Goal: Task Accomplishment & Management: Complete application form

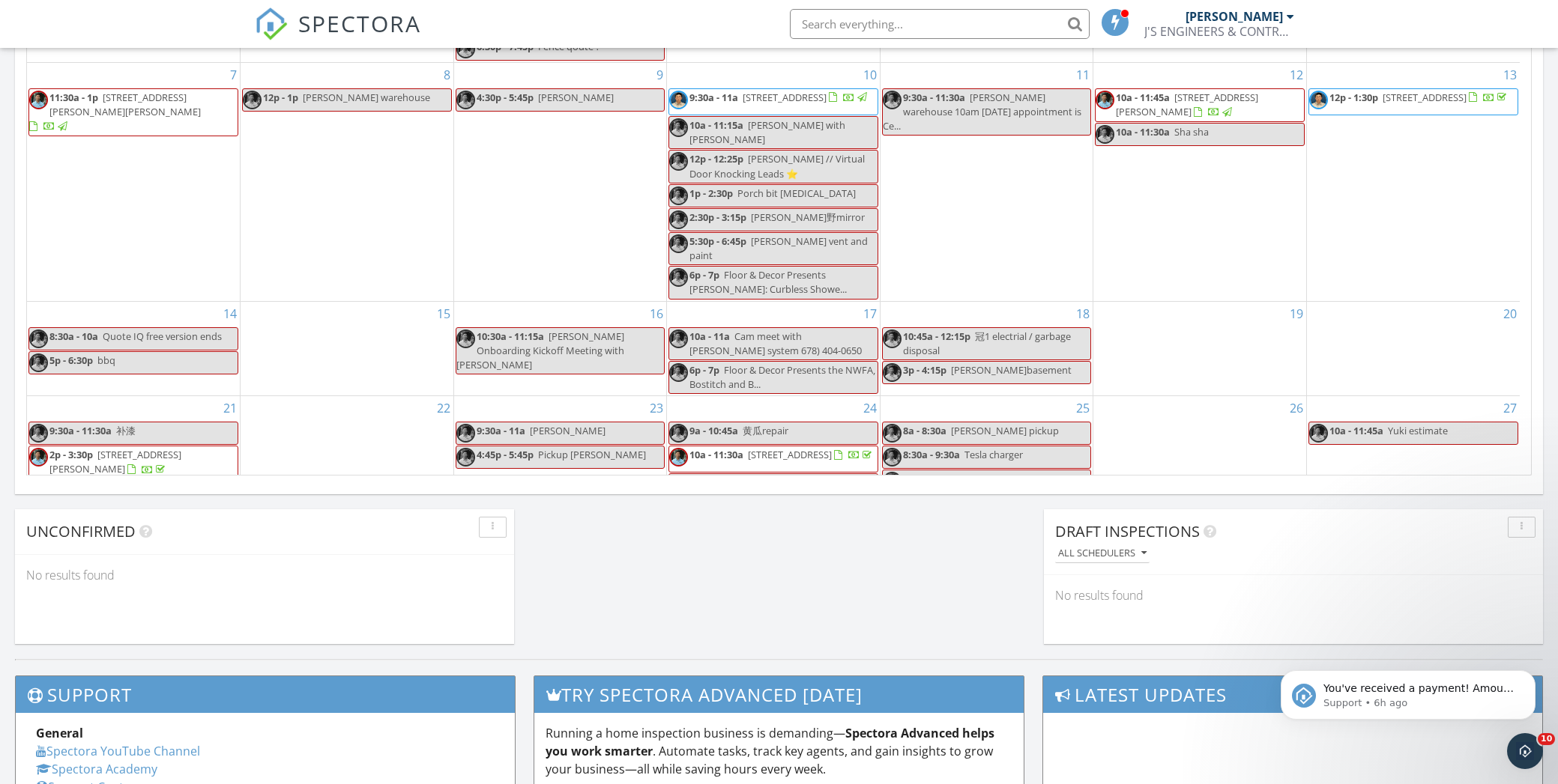
scroll to position [146, 0]
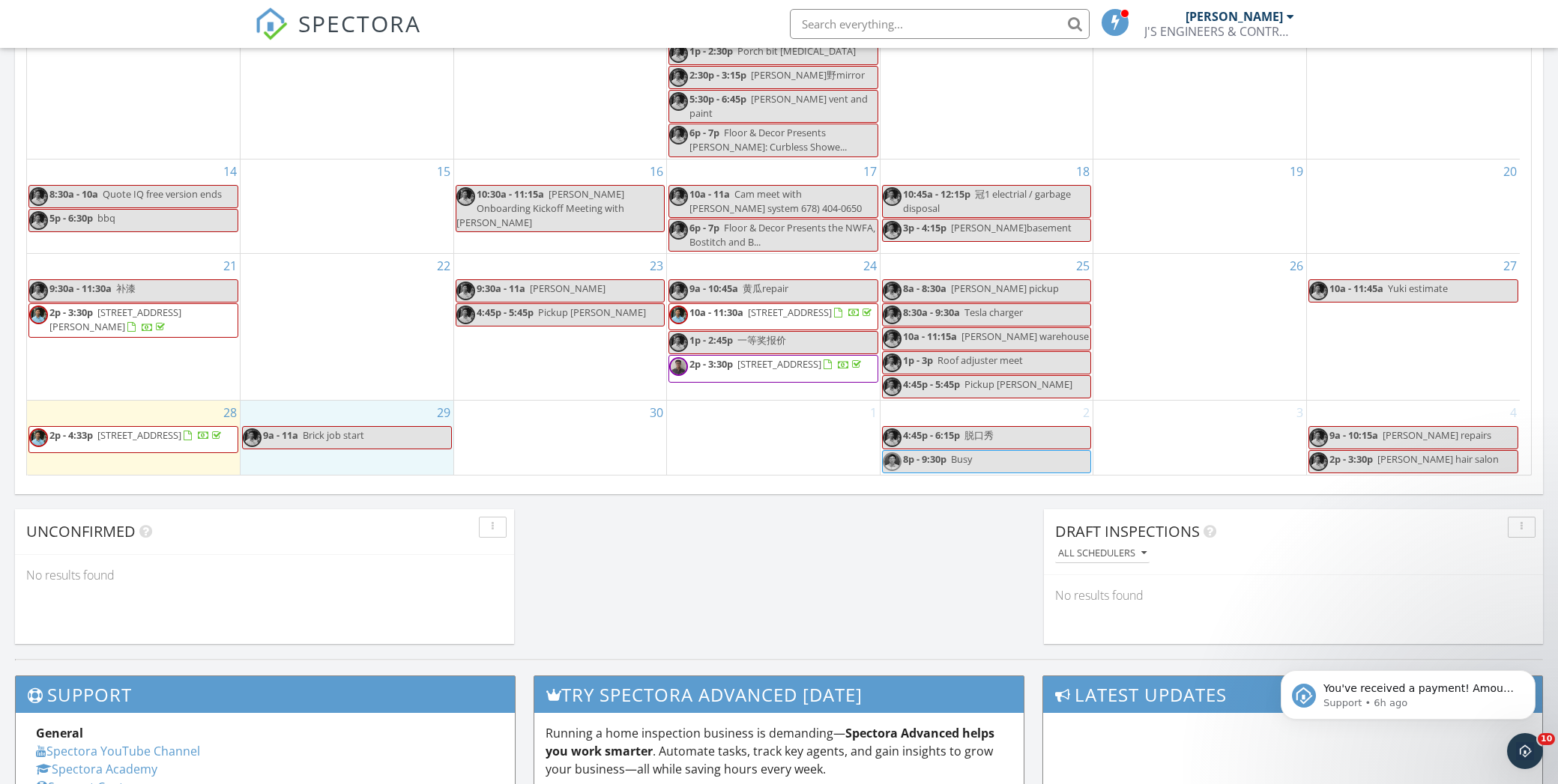
click at [303, 465] on div "29 9a - 11a Brick job start" at bounding box center [346, 437] width 213 height 74
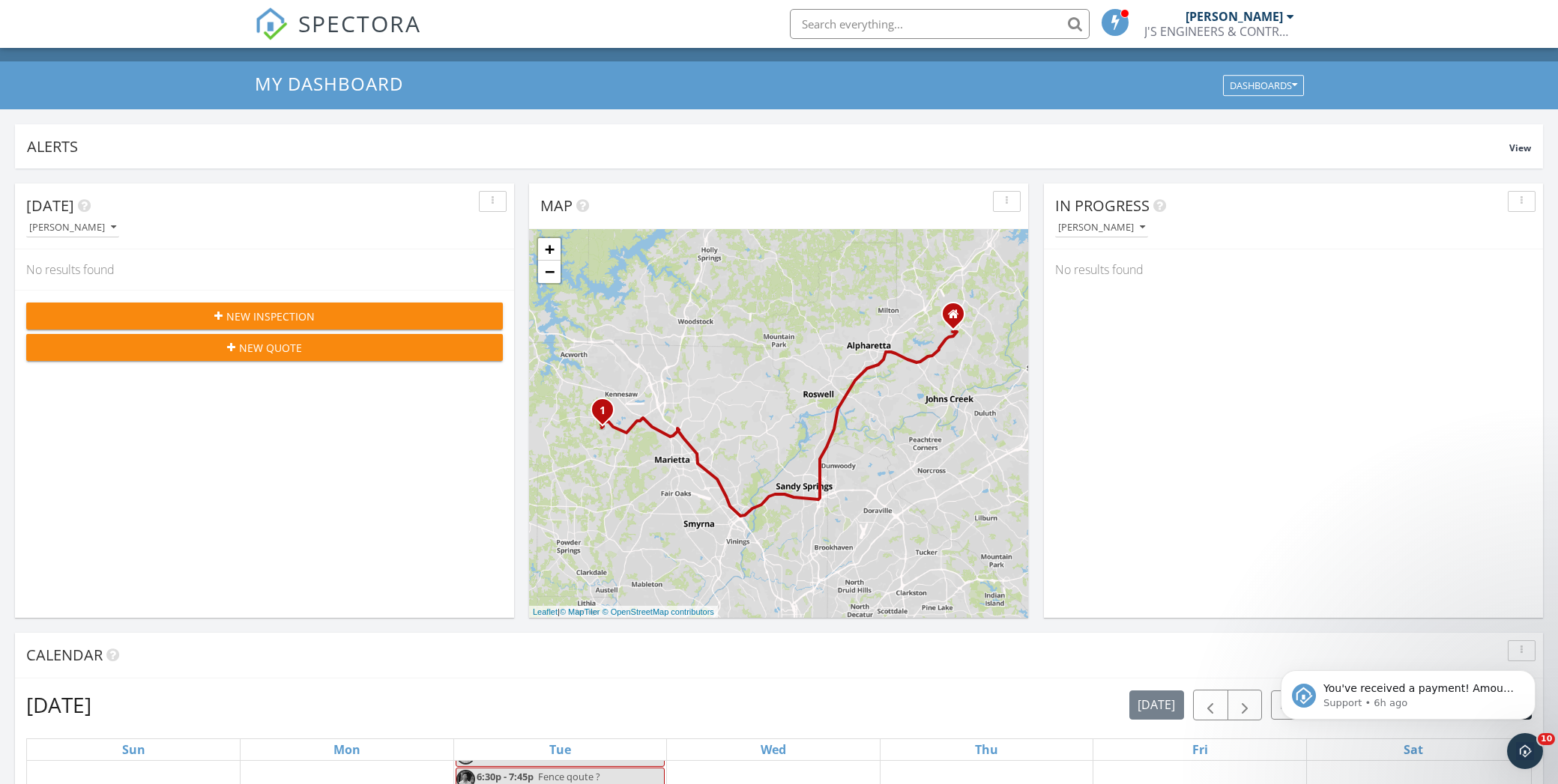
scroll to position [0, 0]
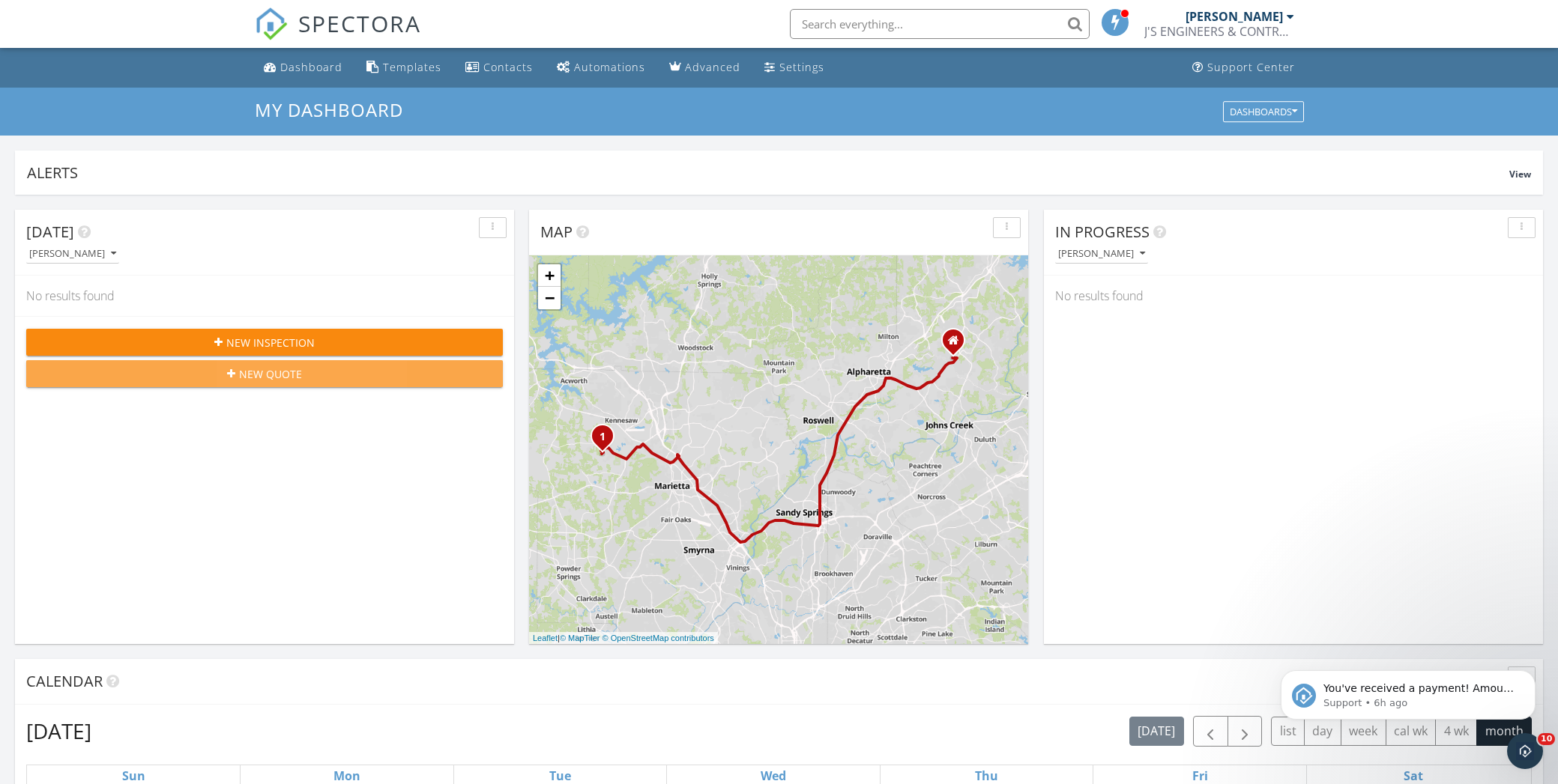
click at [328, 370] on div "New Quote" at bounding box center [265, 373] width 453 height 16
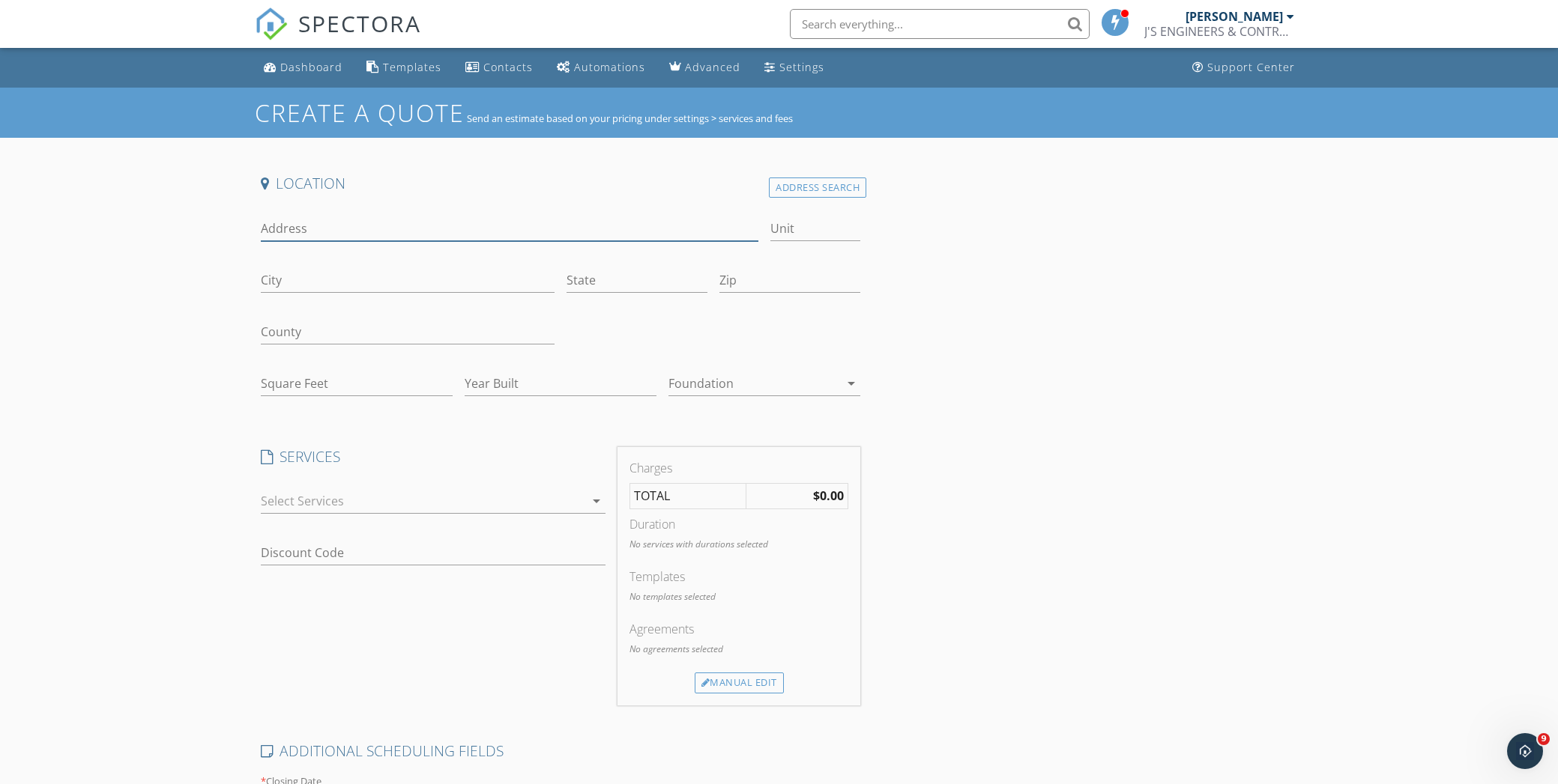
click at [330, 227] on input "Address" at bounding box center [511, 228] width 499 height 25
drag, startPoint x: 837, startPoint y: 186, endPoint x: 782, endPoint y: 203, distance: 57.6
click at [837, 187] on div "Address Search" at bounding box center [817, 188] width 98 height 20
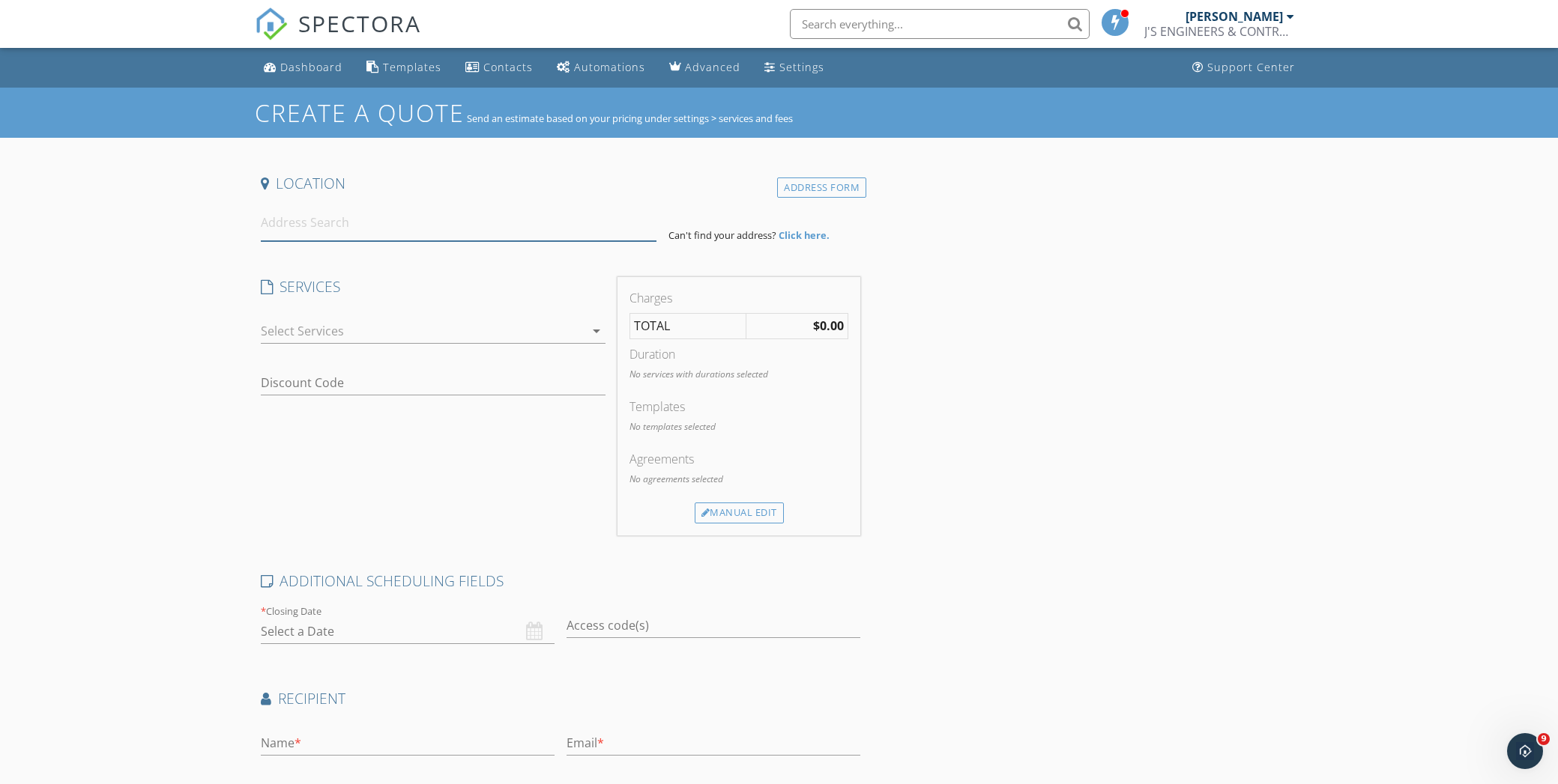
click at [371, 229] on input at bounding box center [458, 223] width 395 height 37
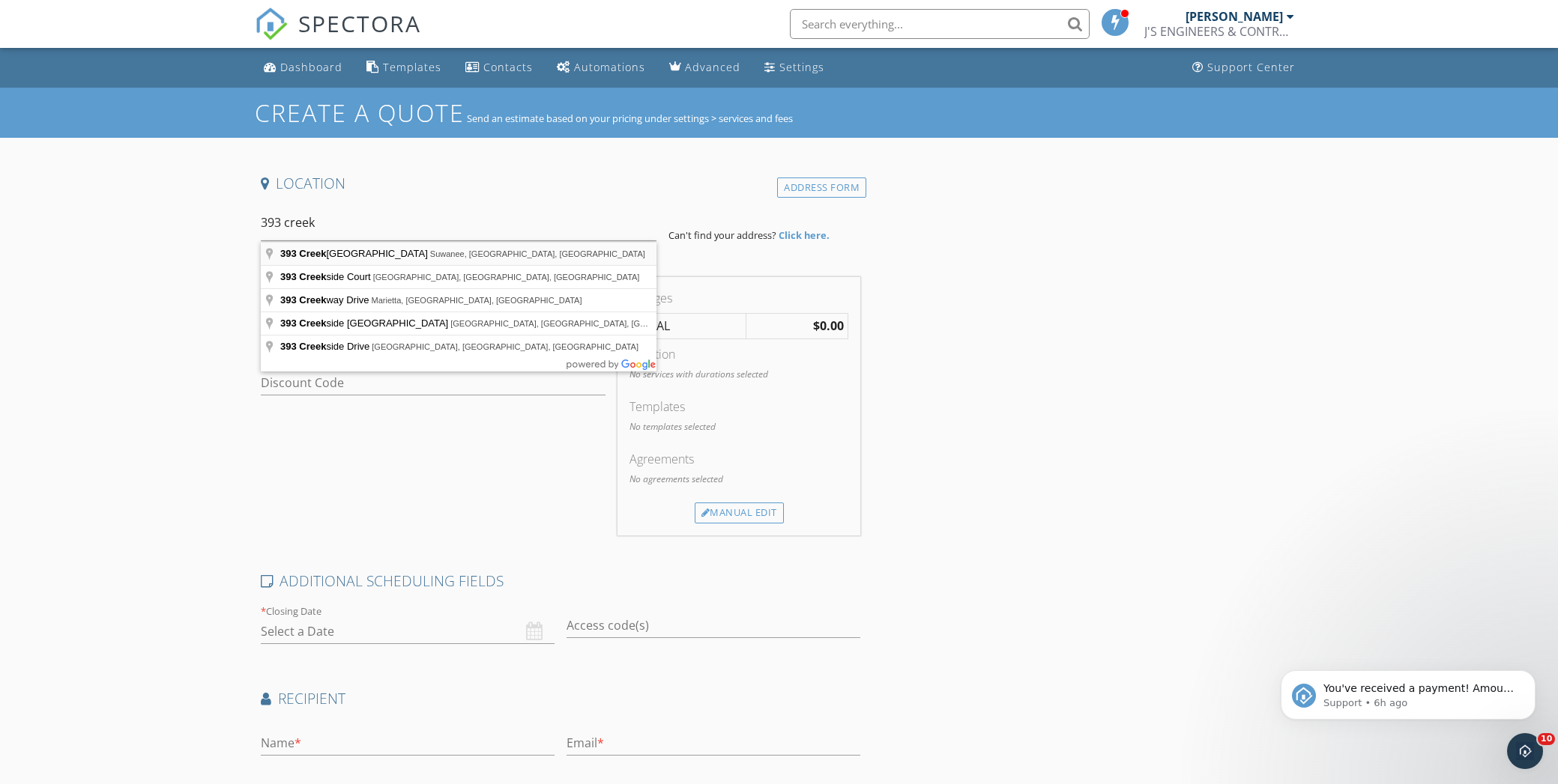
type input "393 Creek Manor Way, Suwanee, GA, USA"
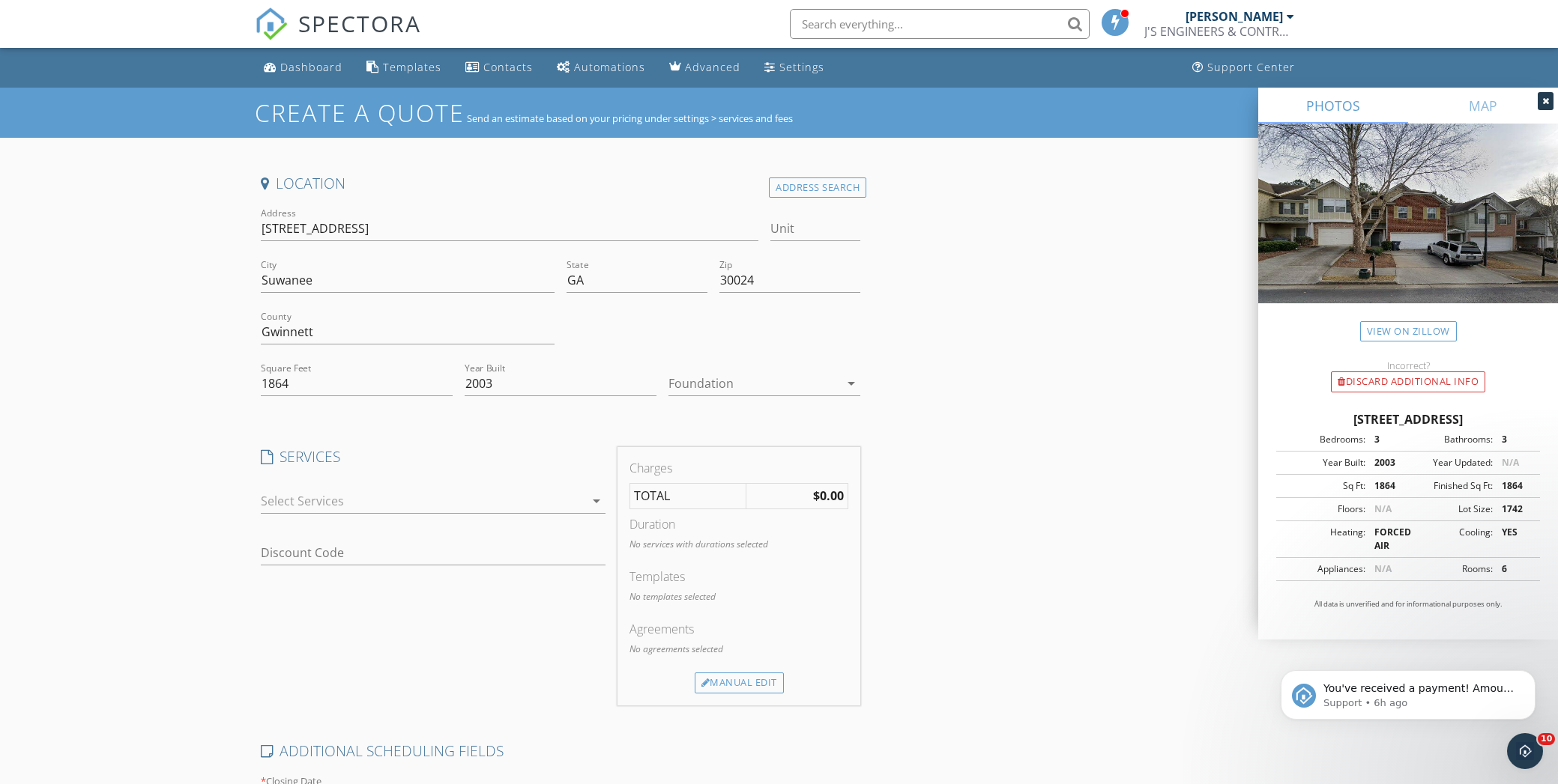
click at [731, 381] on div at bounding box center [753, 383] width 171 height 24
click at [700, 465] on div "Slab" at bounding box center [764, 462] width 168 height 18
click at [390, 501] on div at bounding box center [423, 501] width 324 height 24
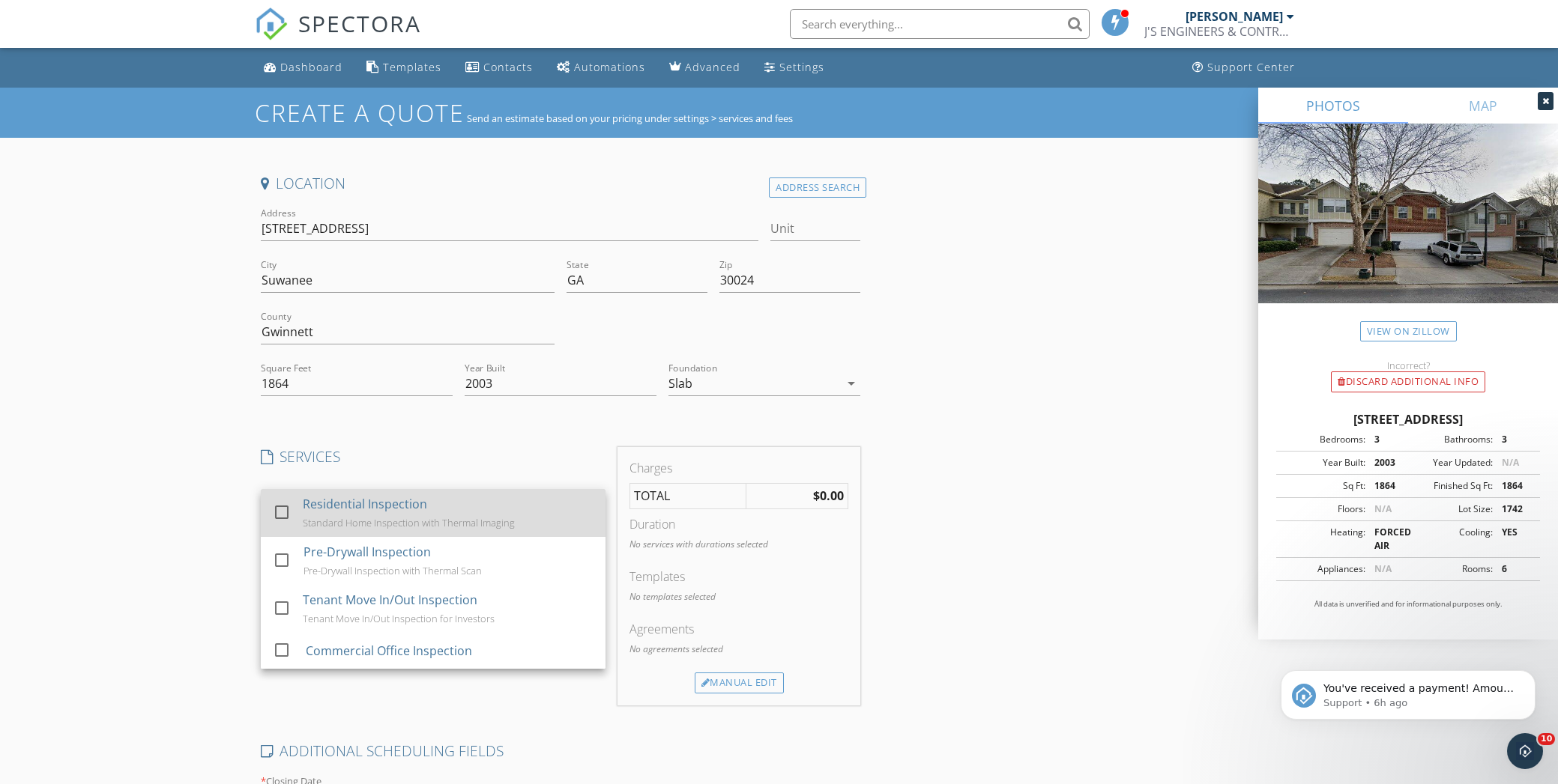
click at [363, 519] on div "Standard Home Inspection with Thermal Imaging" at bounding box center [409, 522] width 212 height 12
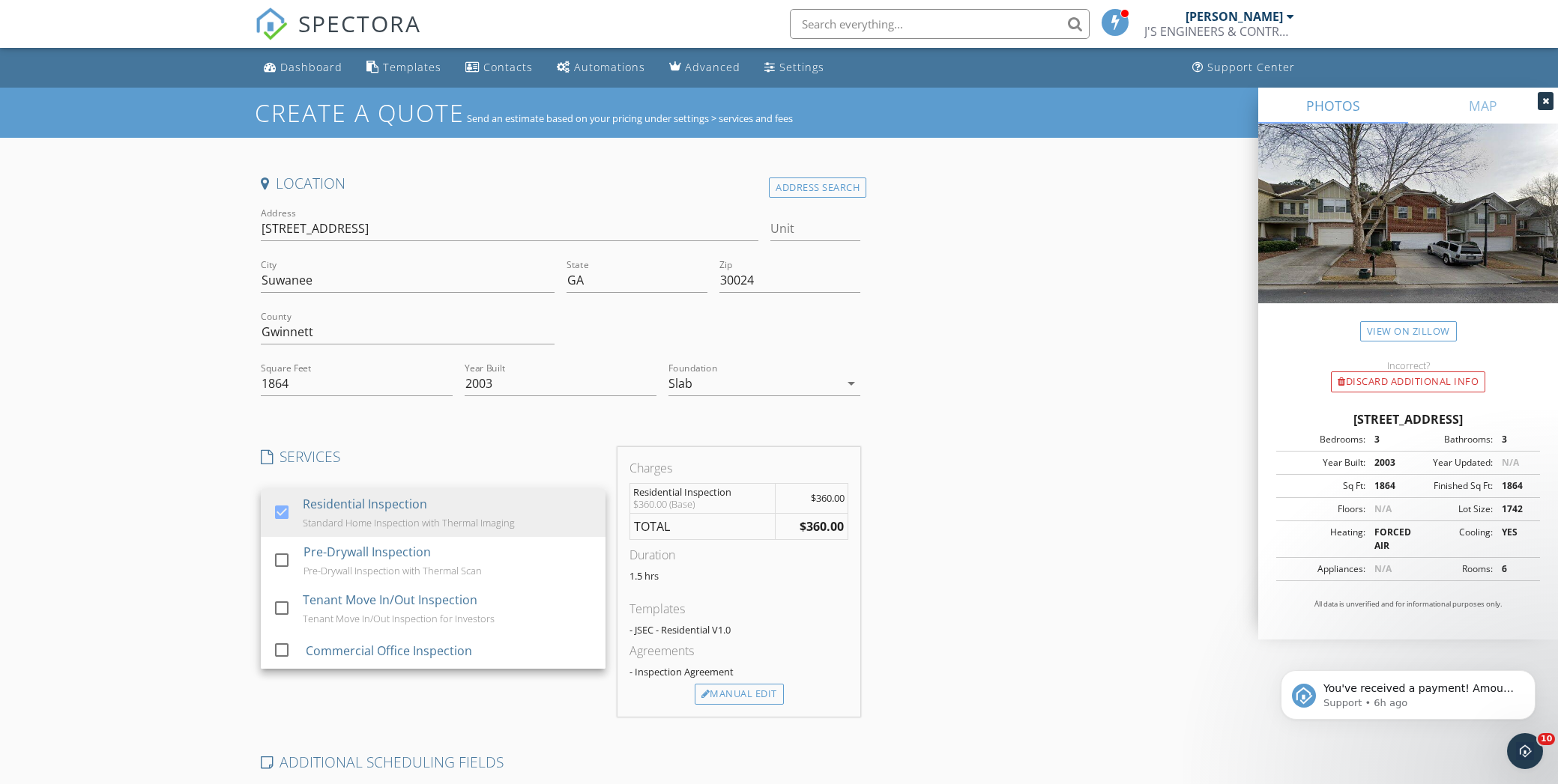
click at [951, 464] on div "Location Address Search Address 393 Creek Manor Way Unit City Suwanee State GA …" at bounding box center [779, 632] width 1049 height 917
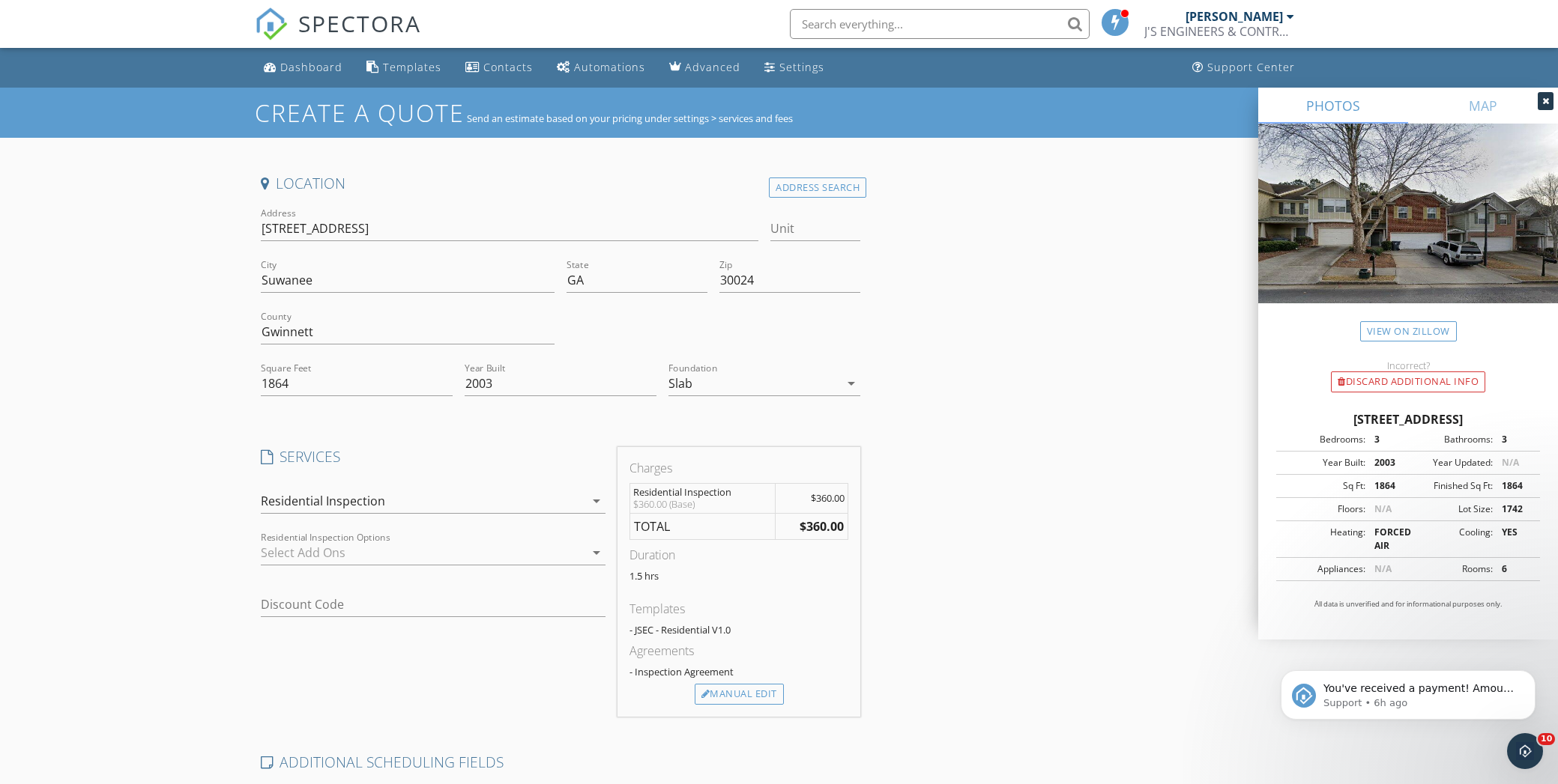
click at [91, 489] on div "Create a Quote Send an estimate based on your pricing under settings > services…" at bounding box center [779, 607] width 1558 height 1040
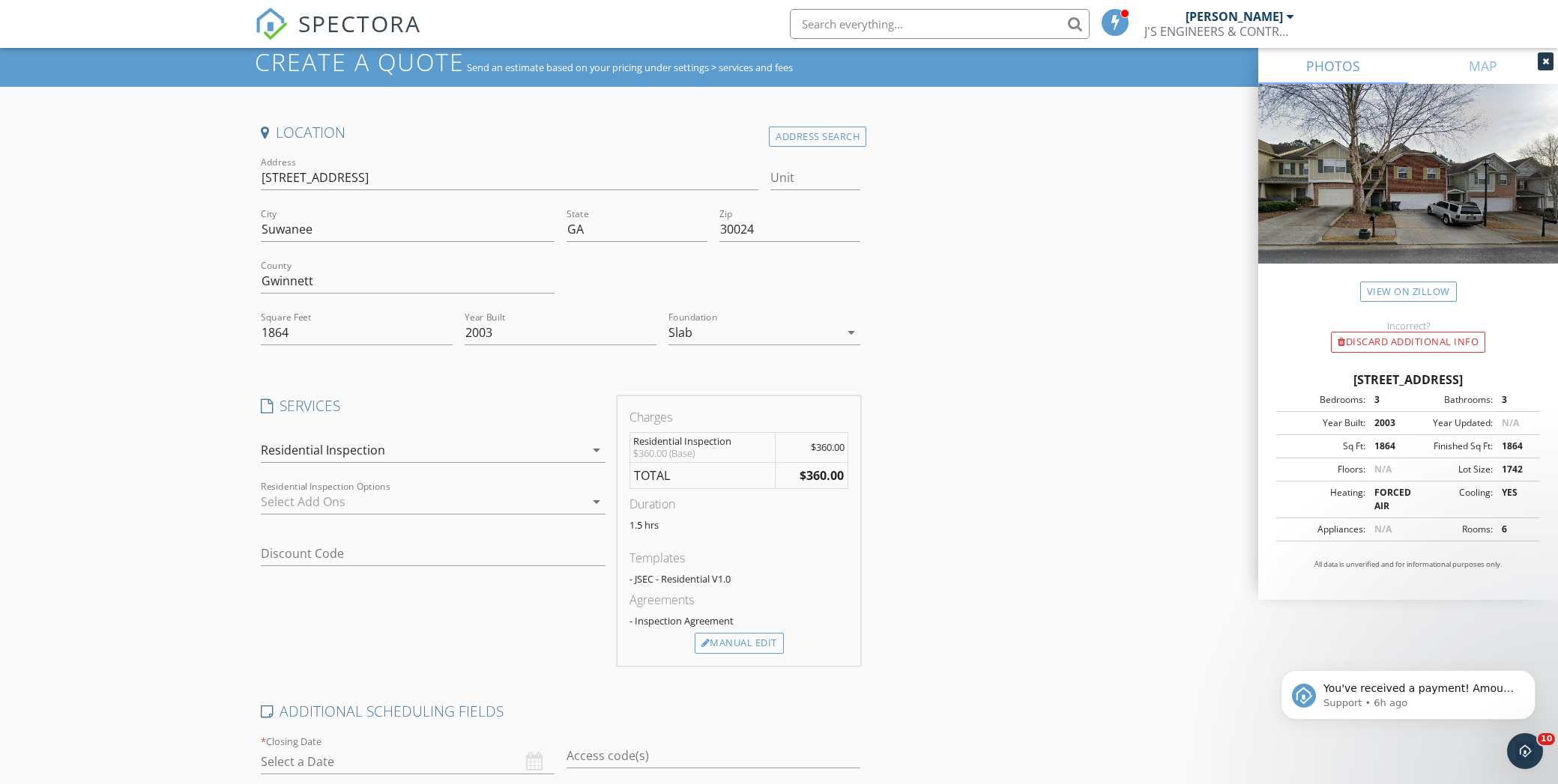
scroll to position [225, 0]
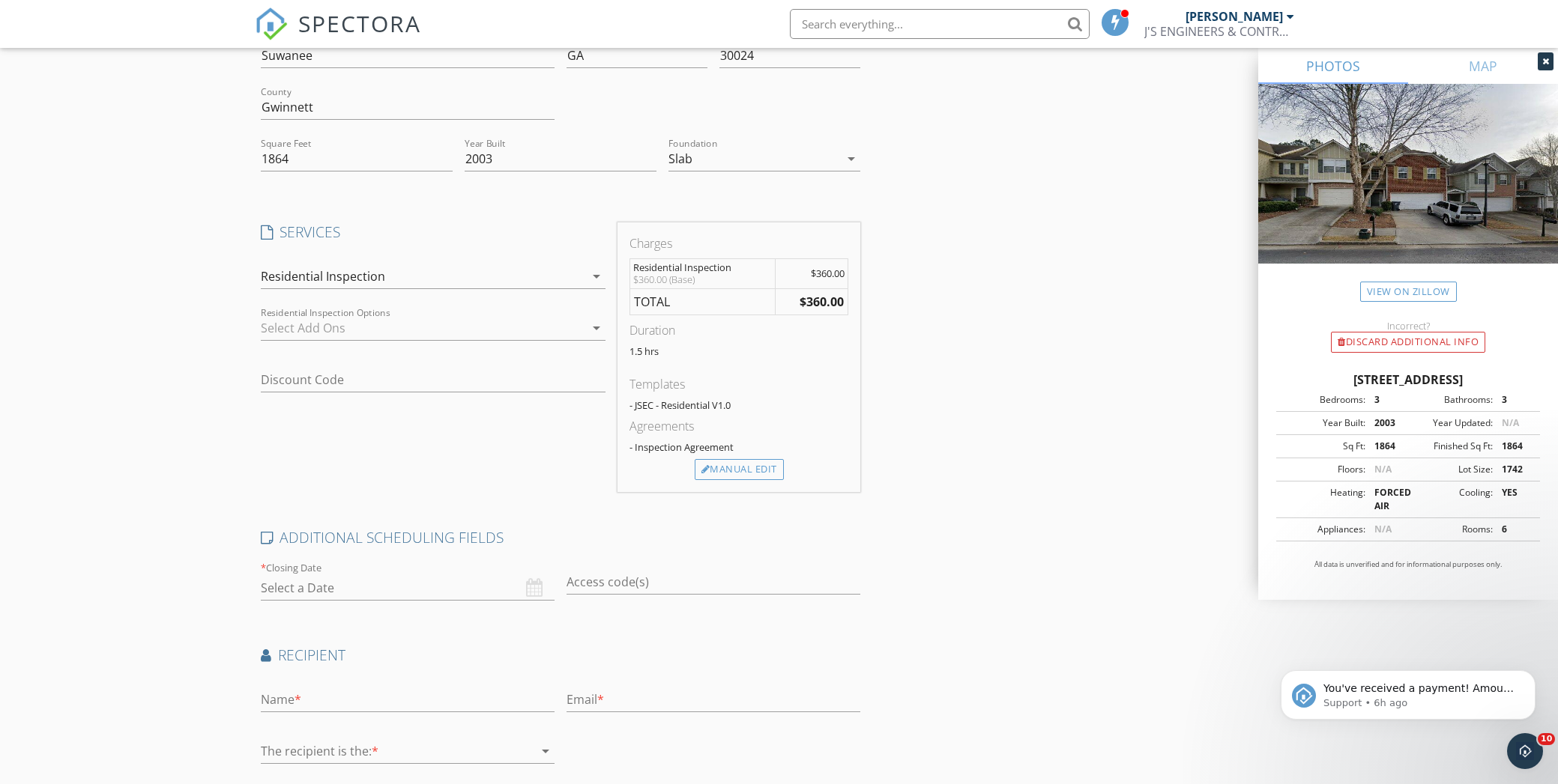
click at [139, 576] on div "Create a Quote Send an estimate based on your pricing under settings > services…" at bounding box center [779, 382] width 1558 height 1040
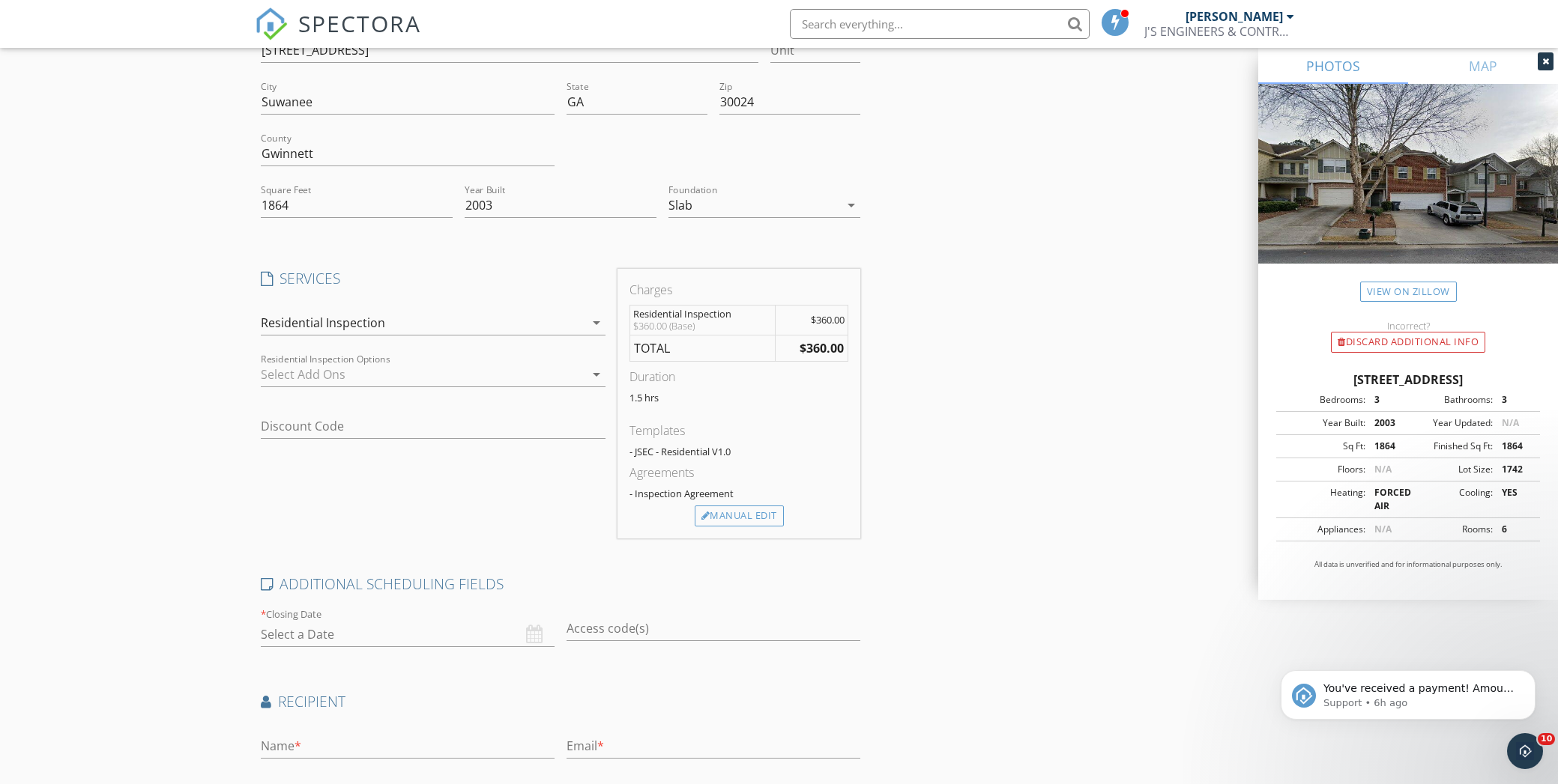
scroll to position [0, 0]
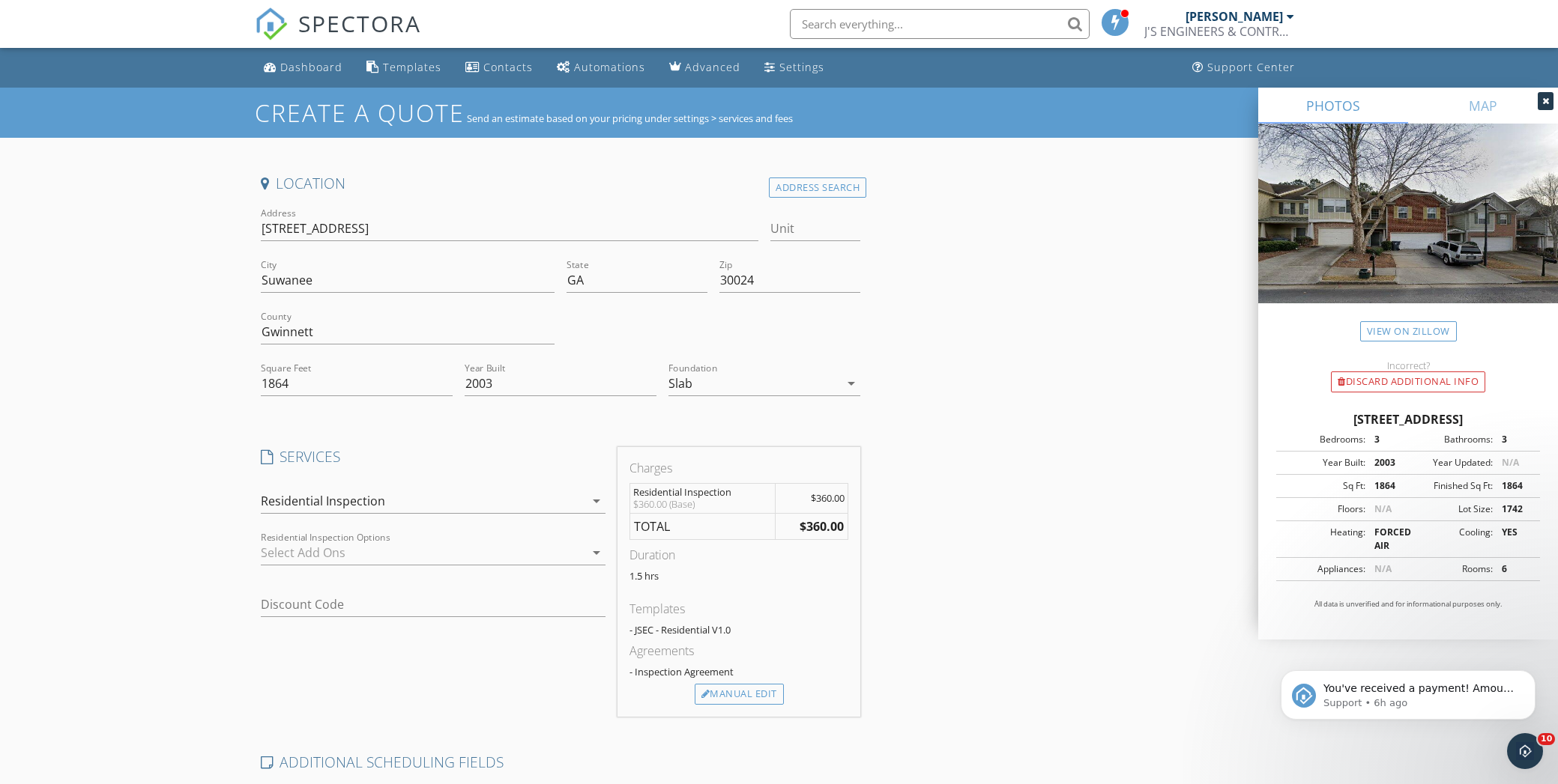
click at [157, 601] on div "Create a Quote Send an estimate based on your pricing under settings > services…" at bounding box center [779, 607] width 1558 height 1040
click at [27, 433] on div "Create a Quote Send an estimate based on your pricing under settings > services…" at bounding box center [779, 607] width 1558 height 1040
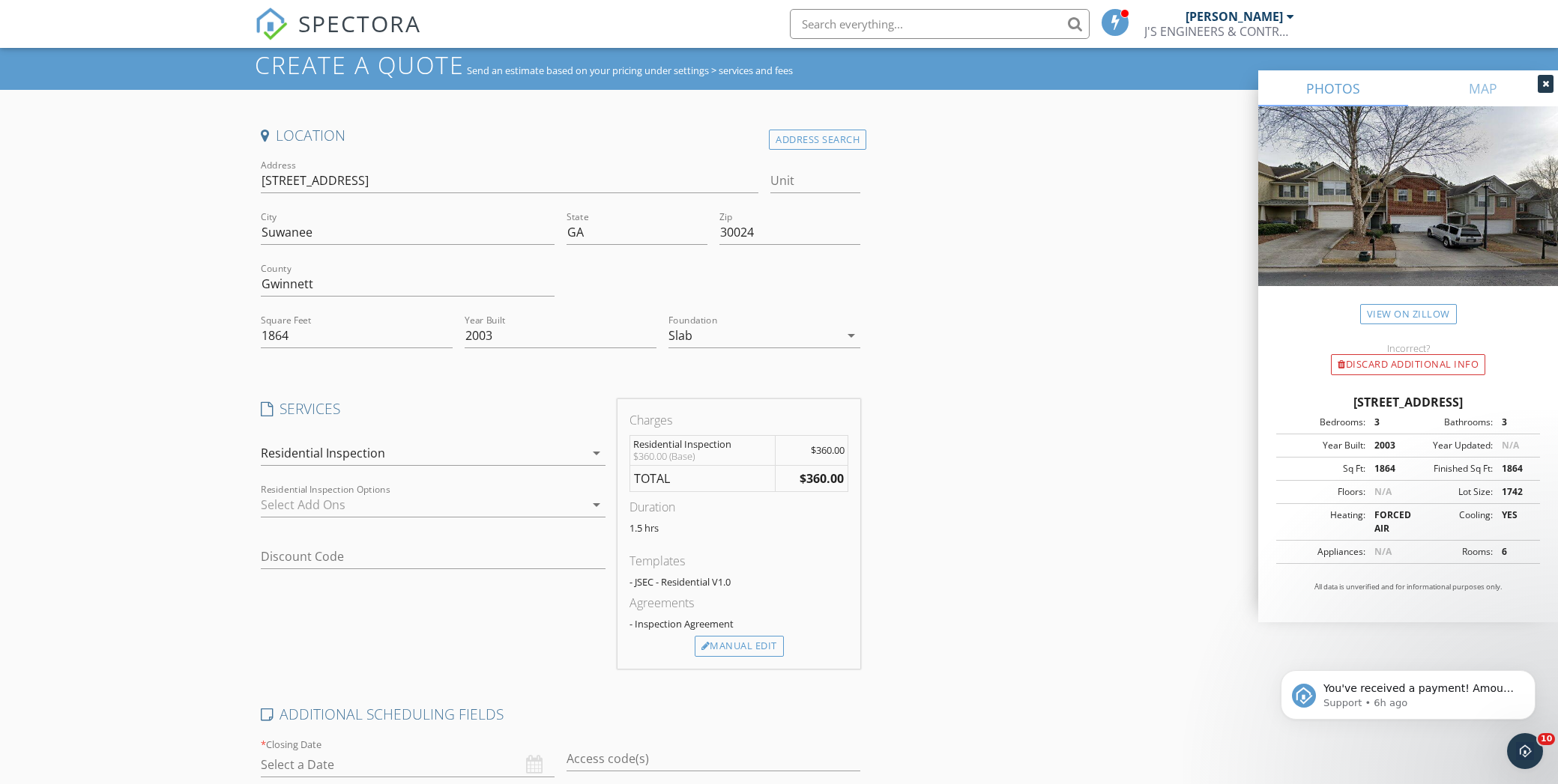
scroll to position [75, 0]
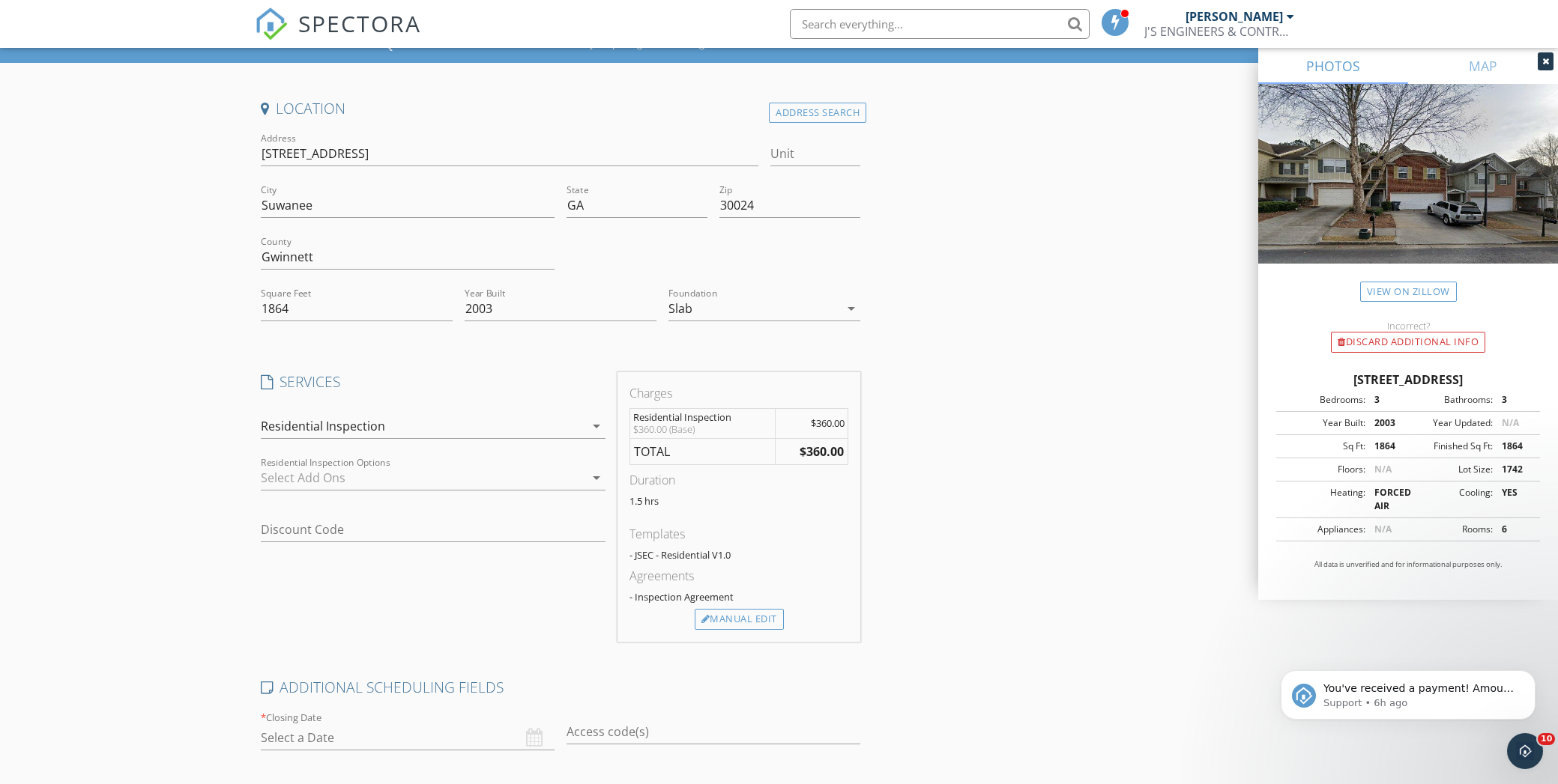
click at [384, 466] on div at bounding box center [423, 477] width 324 height 24
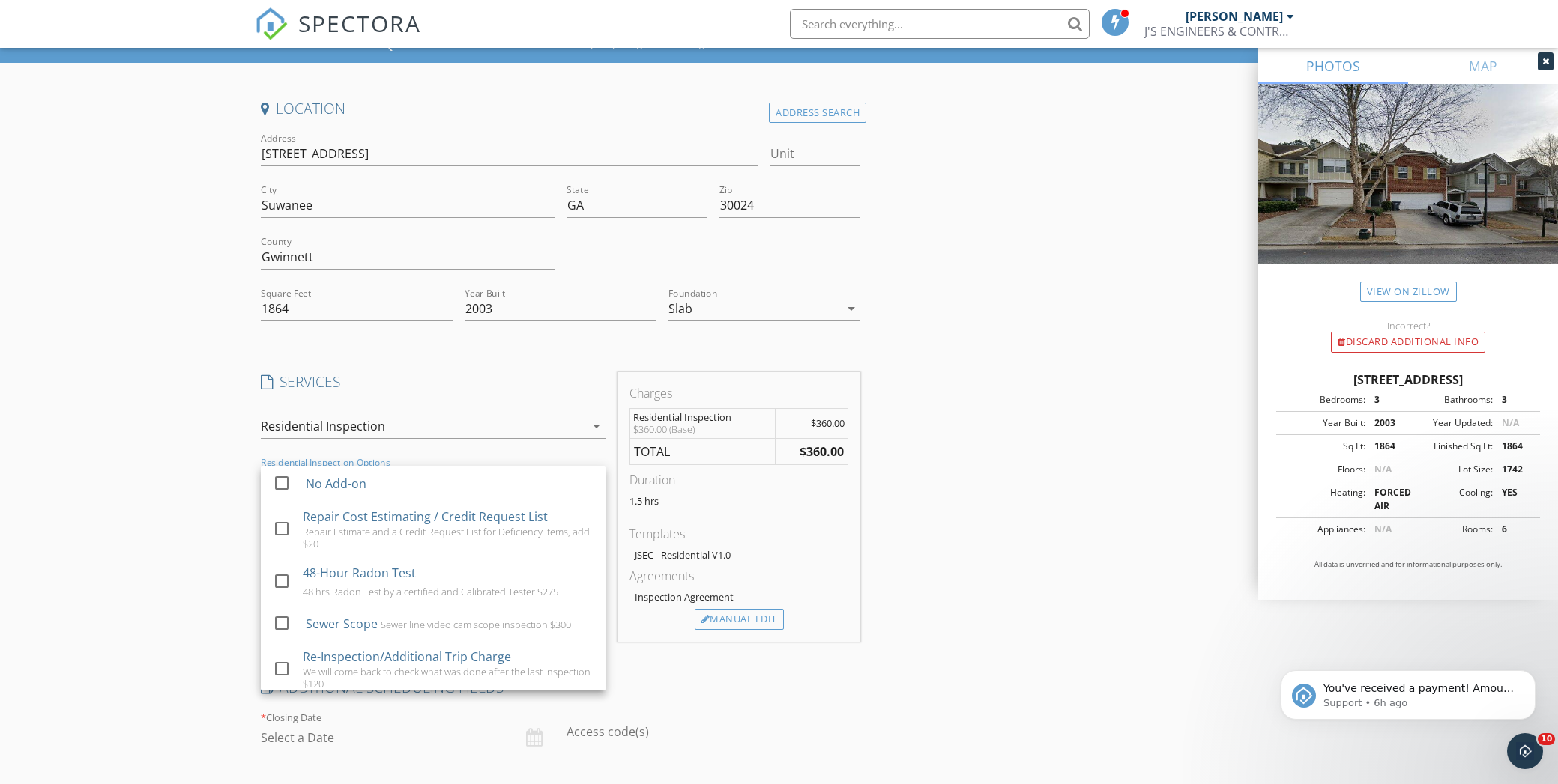
click at [120, 453] on div "Create a Quote Send an estimate based on your pricing under settings > services…" at bounding box center [779, 532] width 1558 height 1040
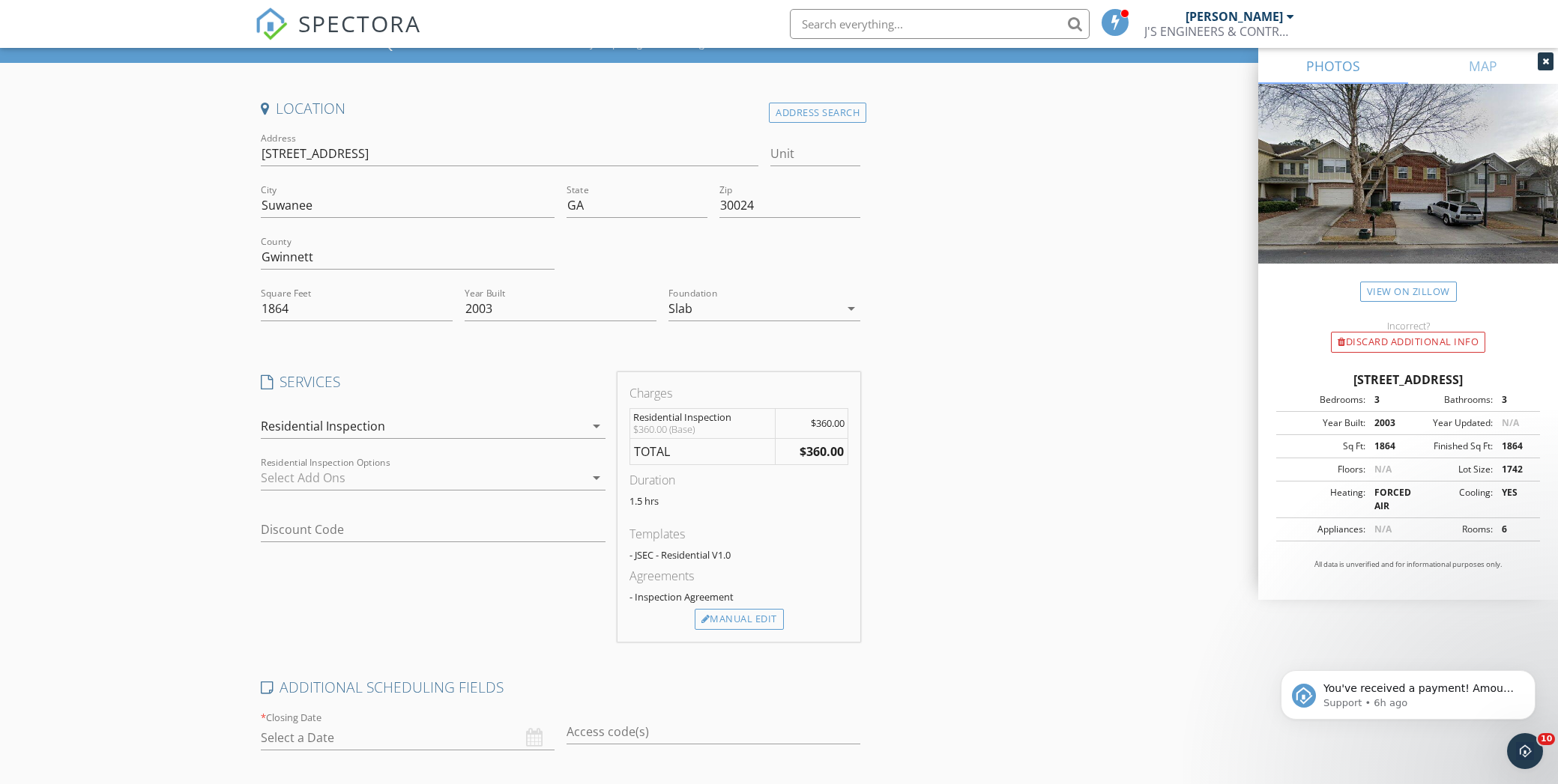
click at [50, 567] on div "Create a Quote Send an estimate based on your pricing under settings > services…" at bounding box center [779, 532] width 1558 height 1040
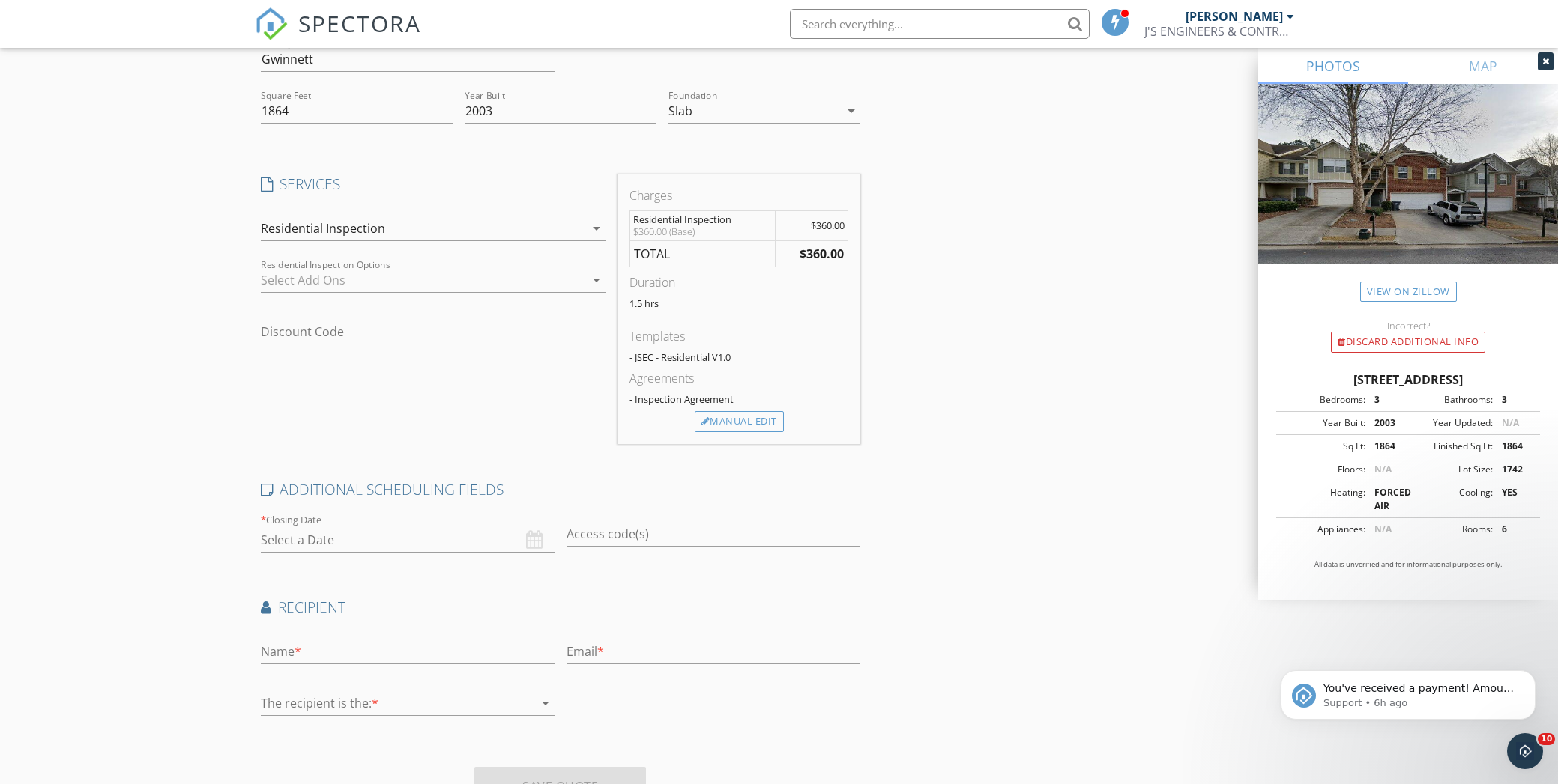
scroll to position [299, 0]
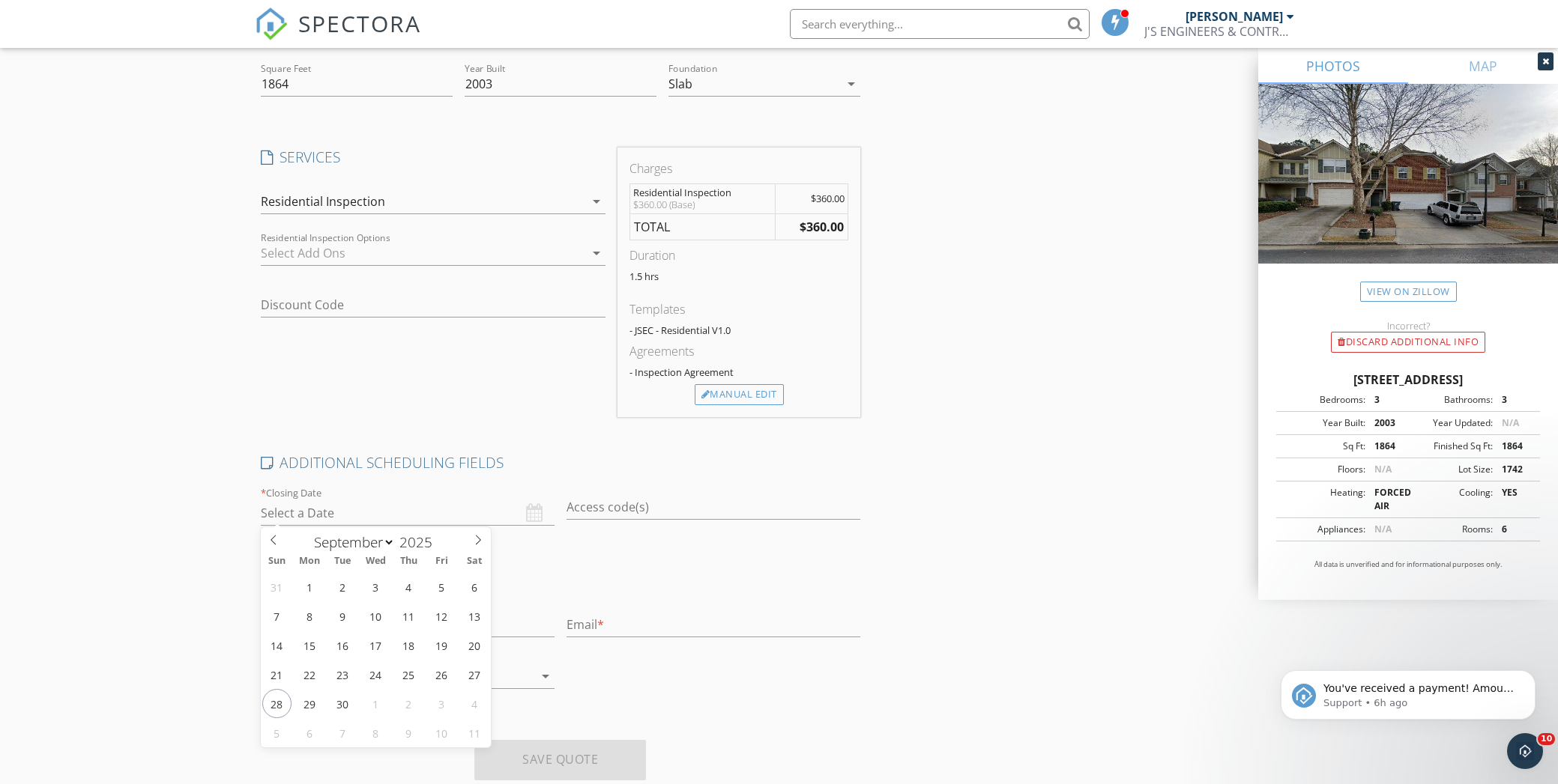
click at [365, 507] on input "text" at bounding box center [408, 513] width 294 height 25
type input "[DATE]"
click at [628, 503] on input "text" at bounding box center [713, 507] width 294 height 25
click at [616, 507] on input "text" at bounding box center [713, 507] width 294 height 25
click at [425, 632] on input "text" at bounding box center [408, 624] width 294 height 25
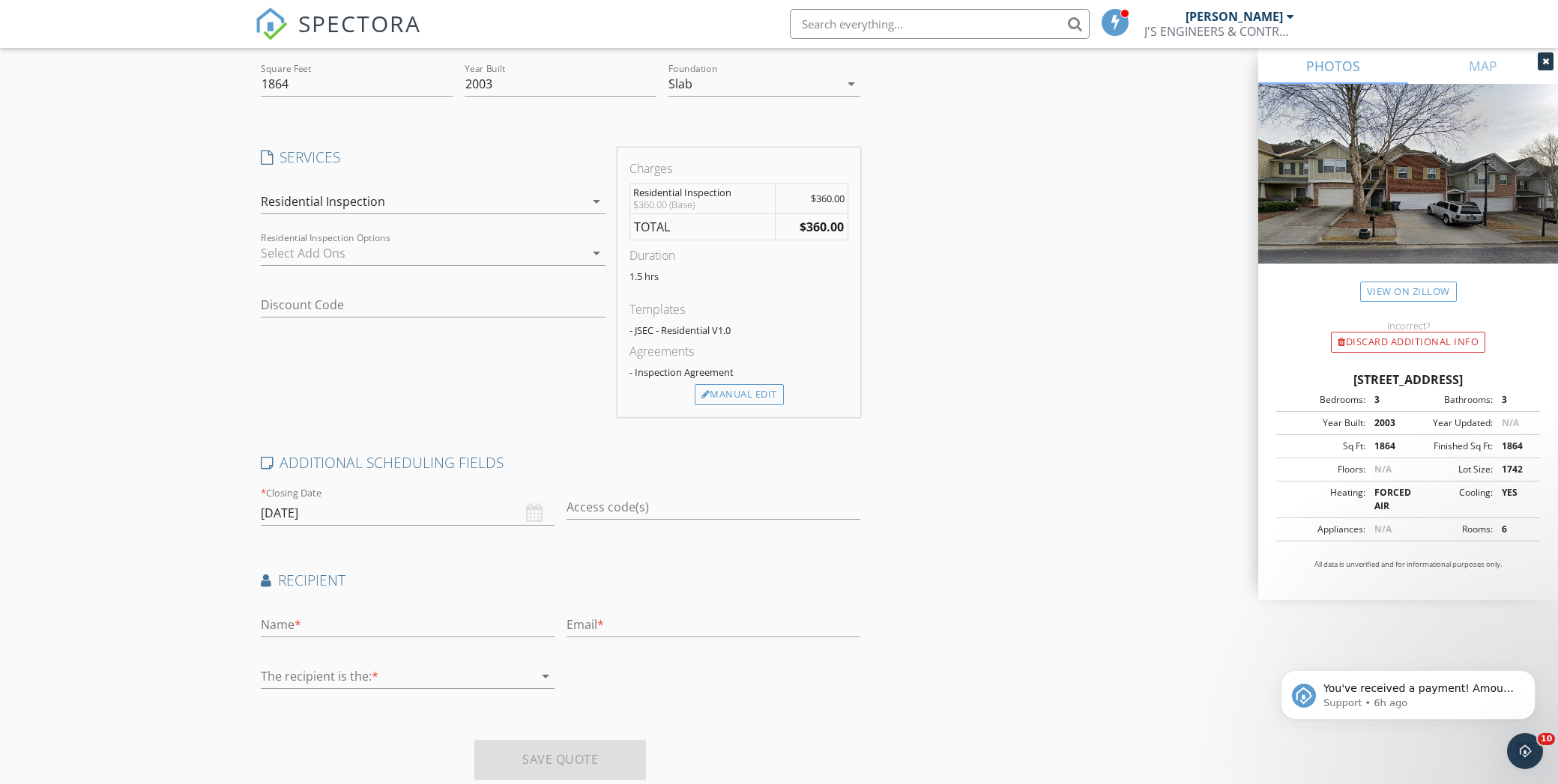
click at [94, 570] on div "Create a Quote Send an estimate based on your pricing under settings > services…" at bounding box center [779, 308] width 1558 height 1040
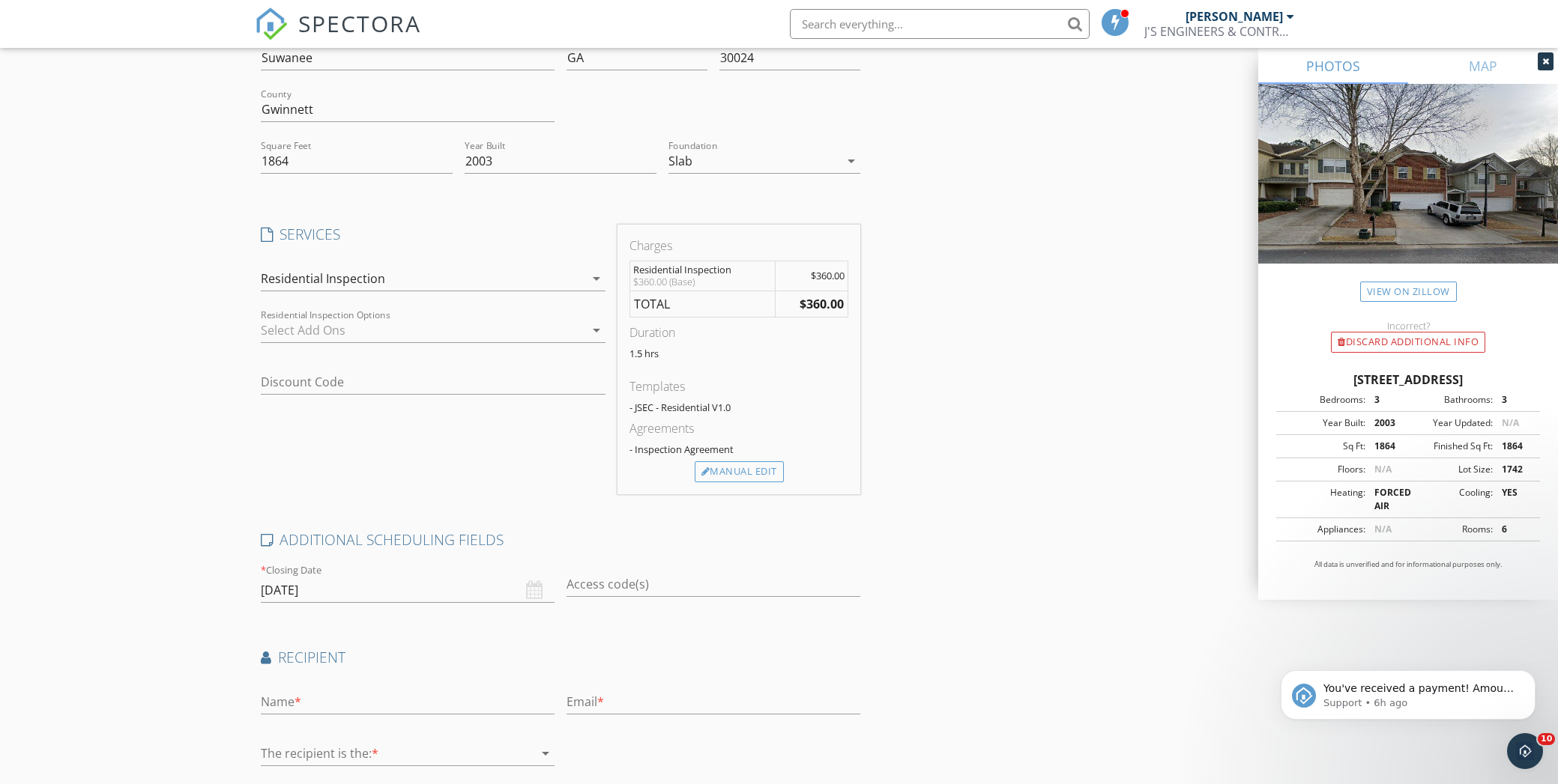
scroll to position [75, 0]
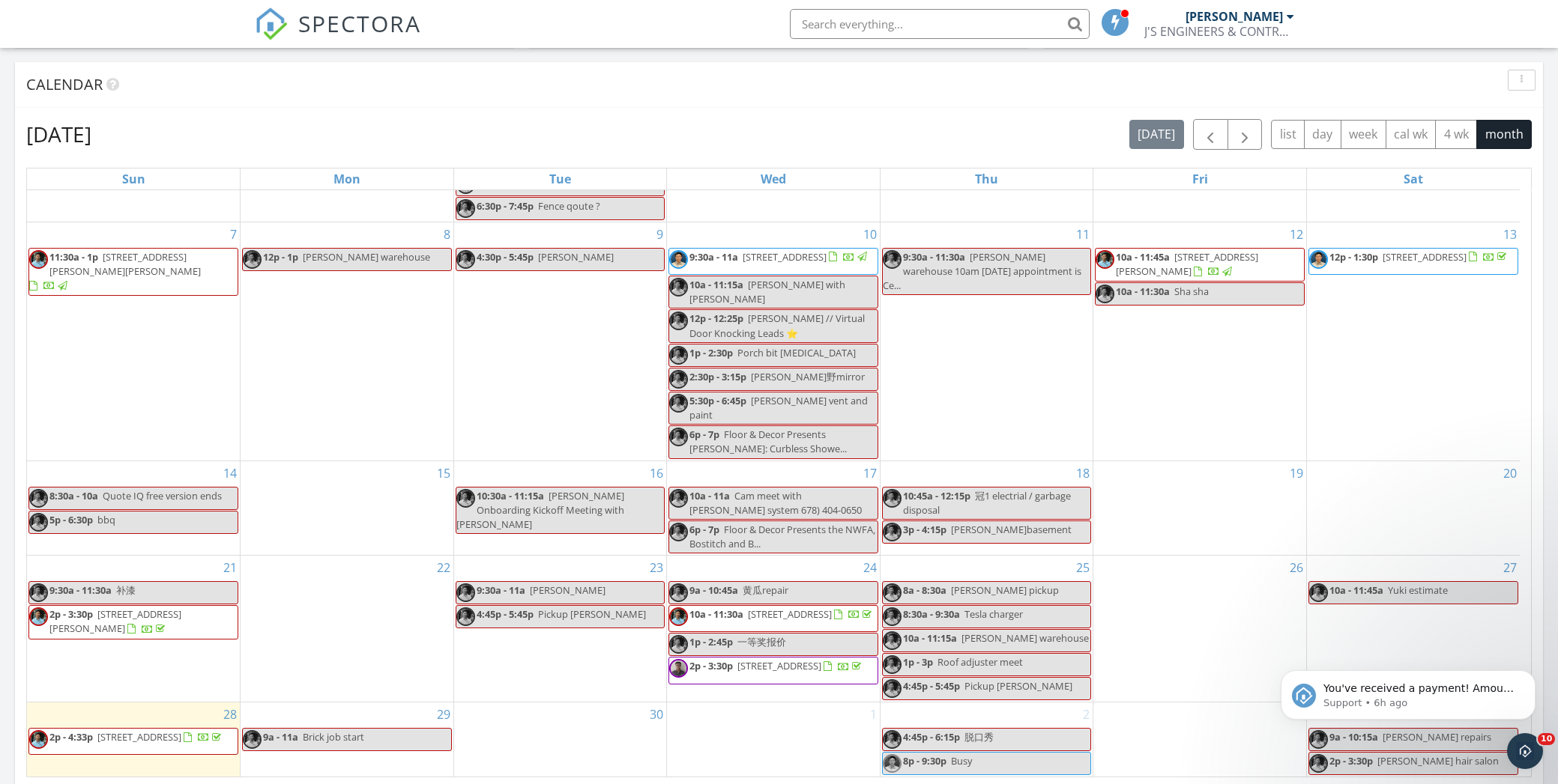
scroll to position [824, 0]
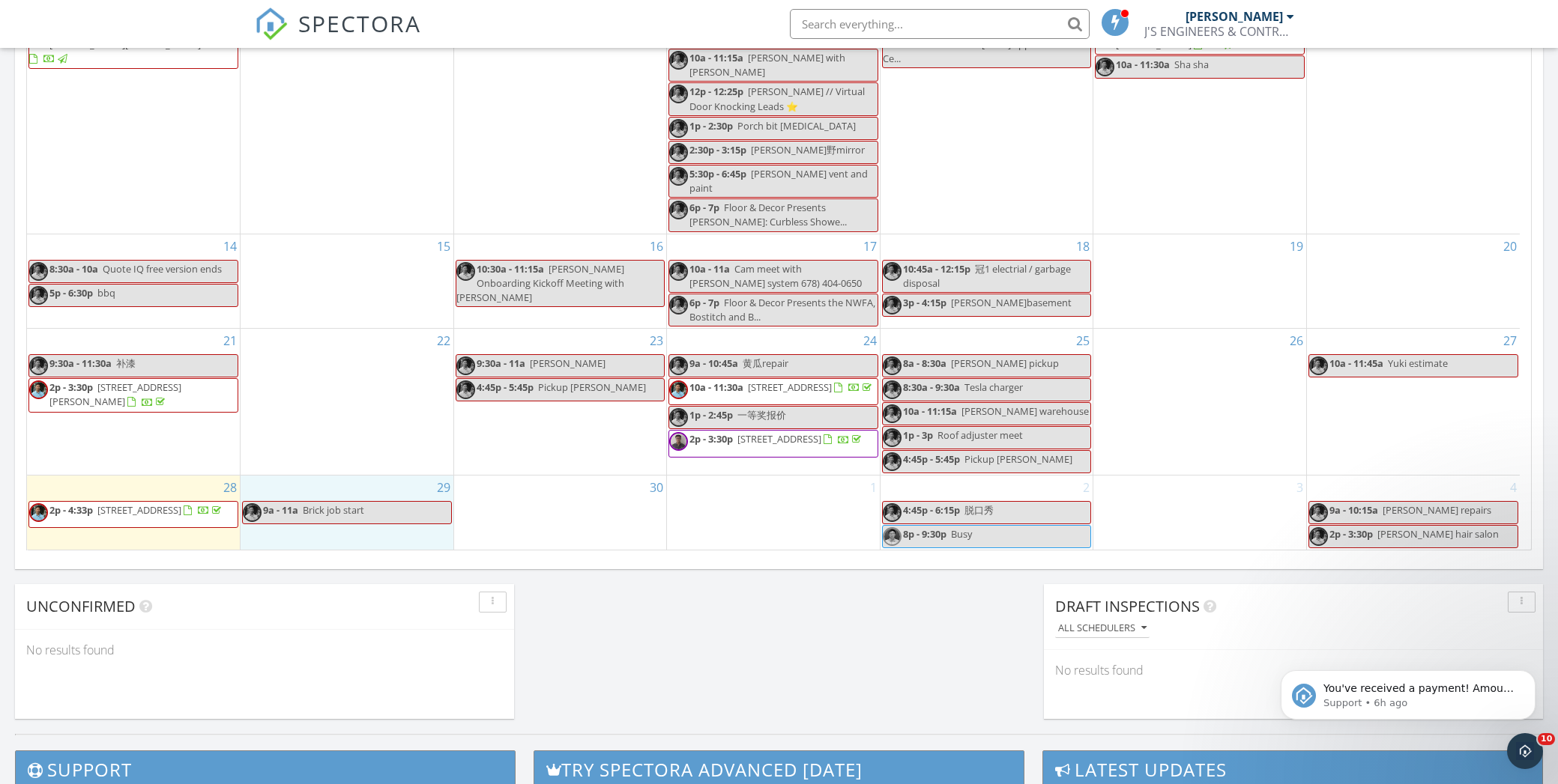
click at [365, 541] on div "29 9a - 11a Brick job start" at bounding box center [346, 512] width 213 height 74
click at [362, 418] on link "Inspection" at bounding box center [345, 416] width 78 height 24
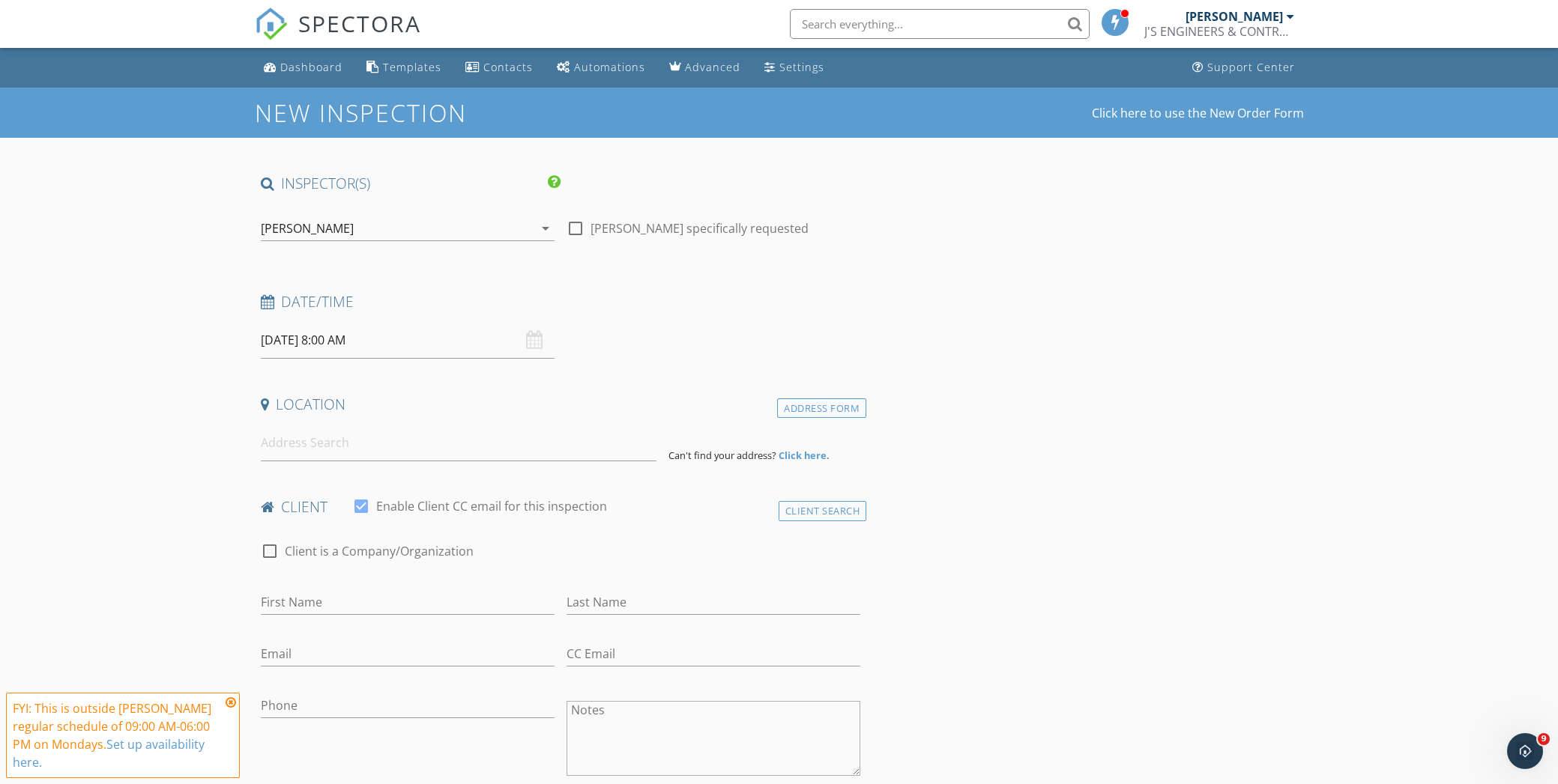
click at [383, 212] on div "check_box Jay Cao PRIMARY check_box_outline_blank Yang Bao check_box_outline_bl…" at bounding box center [408, 231] width 294 height 48
click at [385, 231] on div "Jay Cao" at bounding box center [397, 228] width 273 height 24
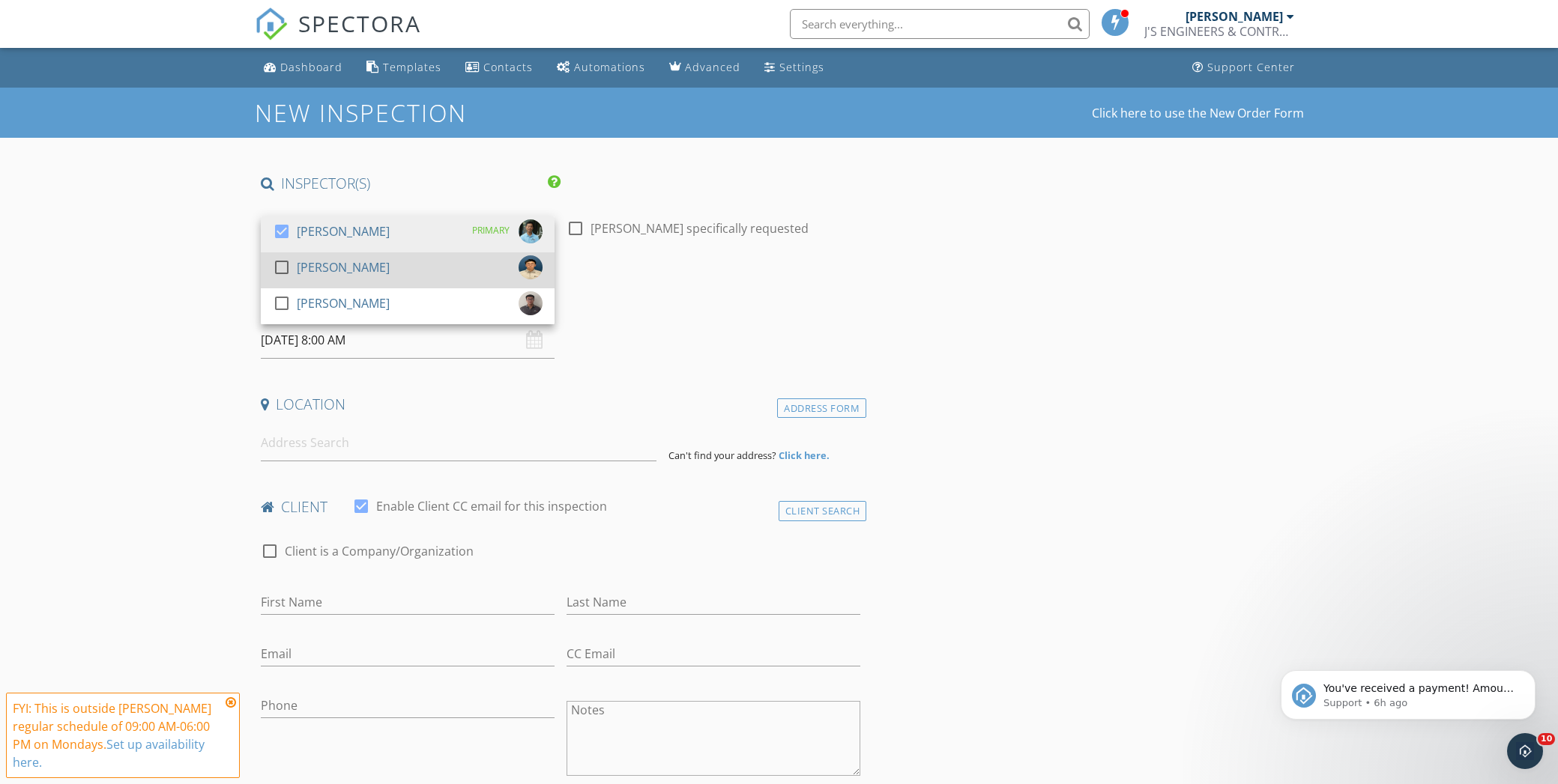
click at [279, 269] on div at bounding box center [282, 267] width 26 height 26
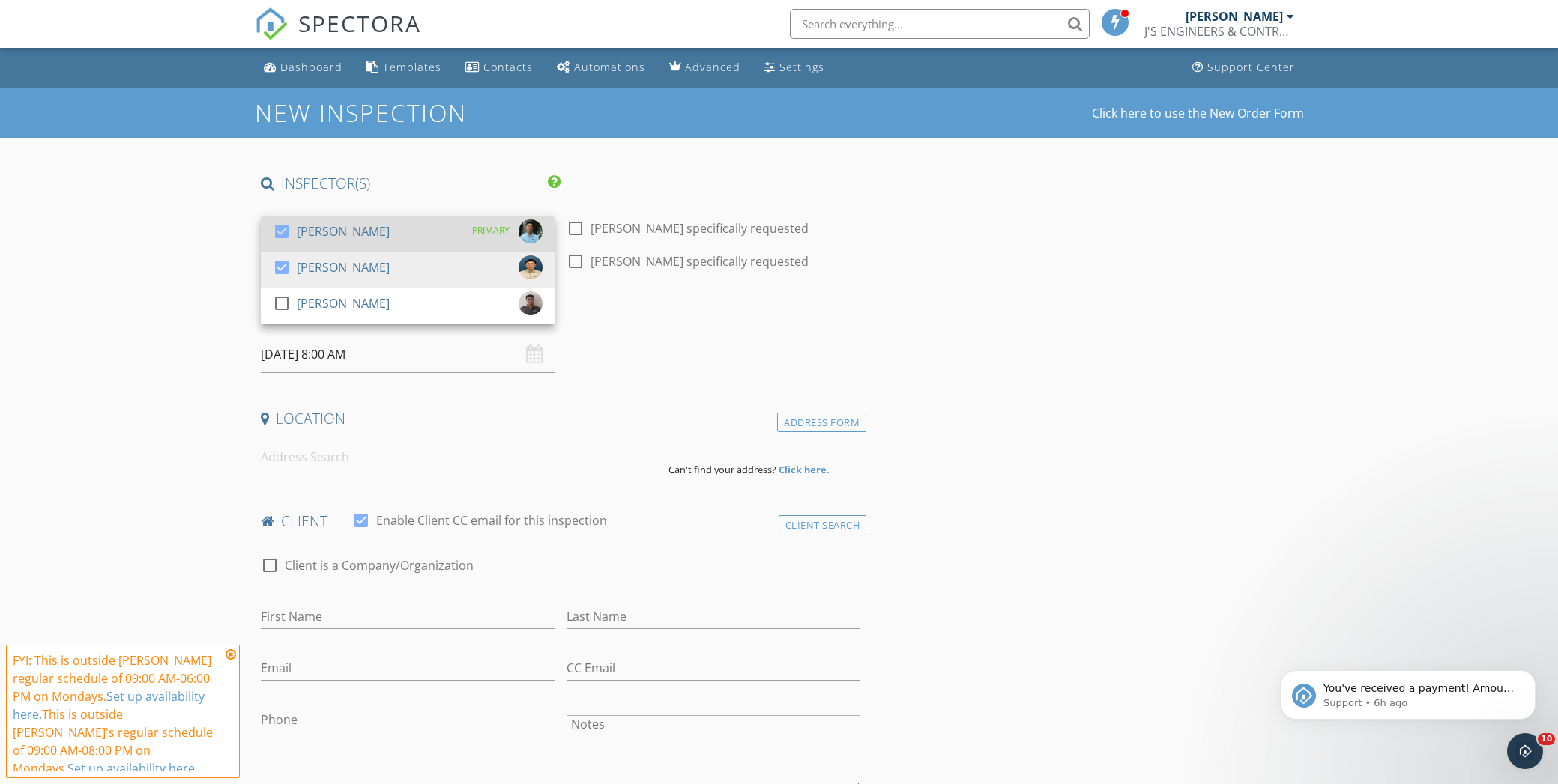
click at [273, 236] on div at bounding box center [282, 232] width 26 height 26
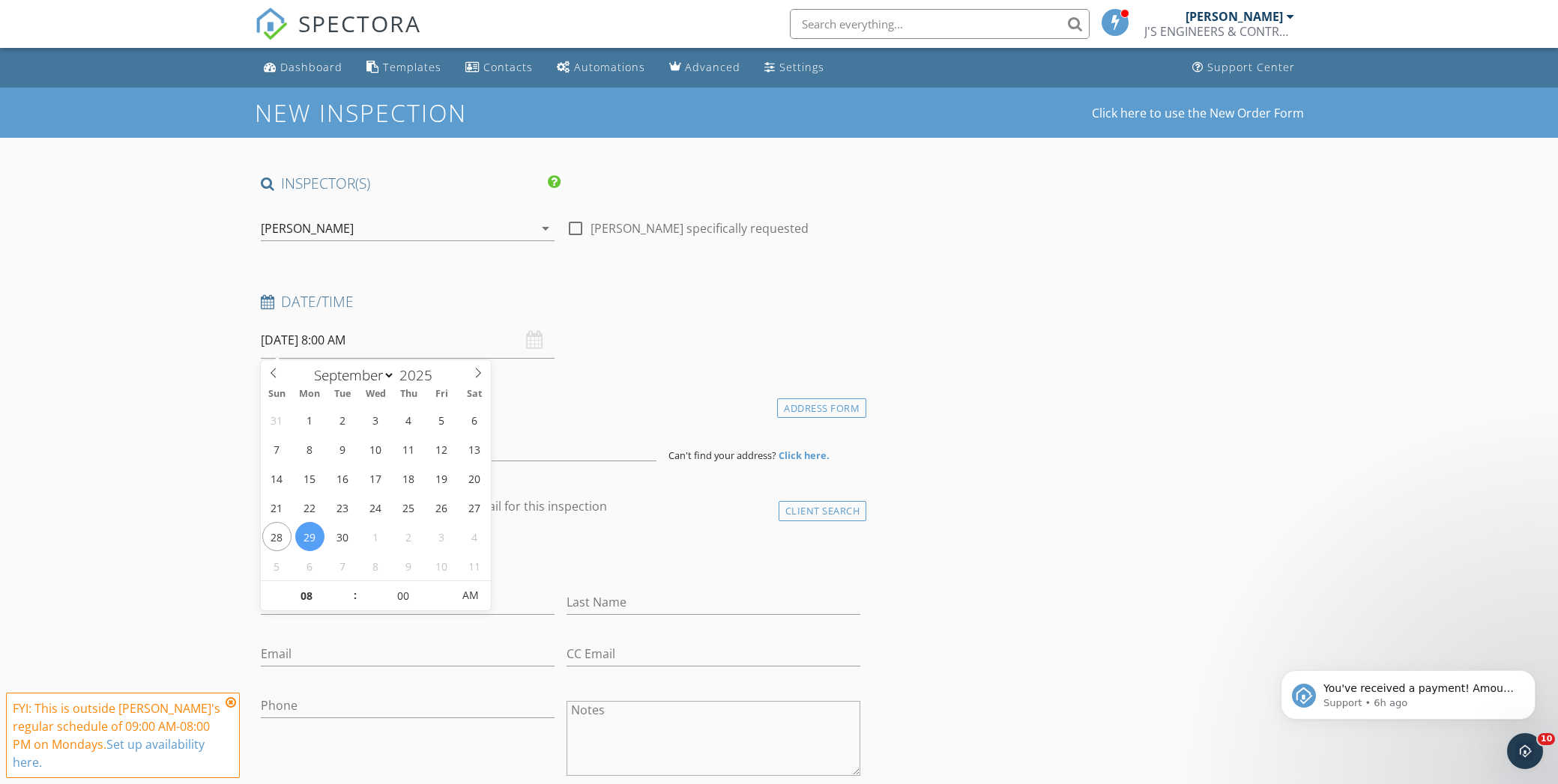
click at [316, 340] on input "09/29/2025 8:00 AM" at bounding box center [408, 340] width 294 height 37
type input "11"
type input "09/29/2025 11:00 AM"
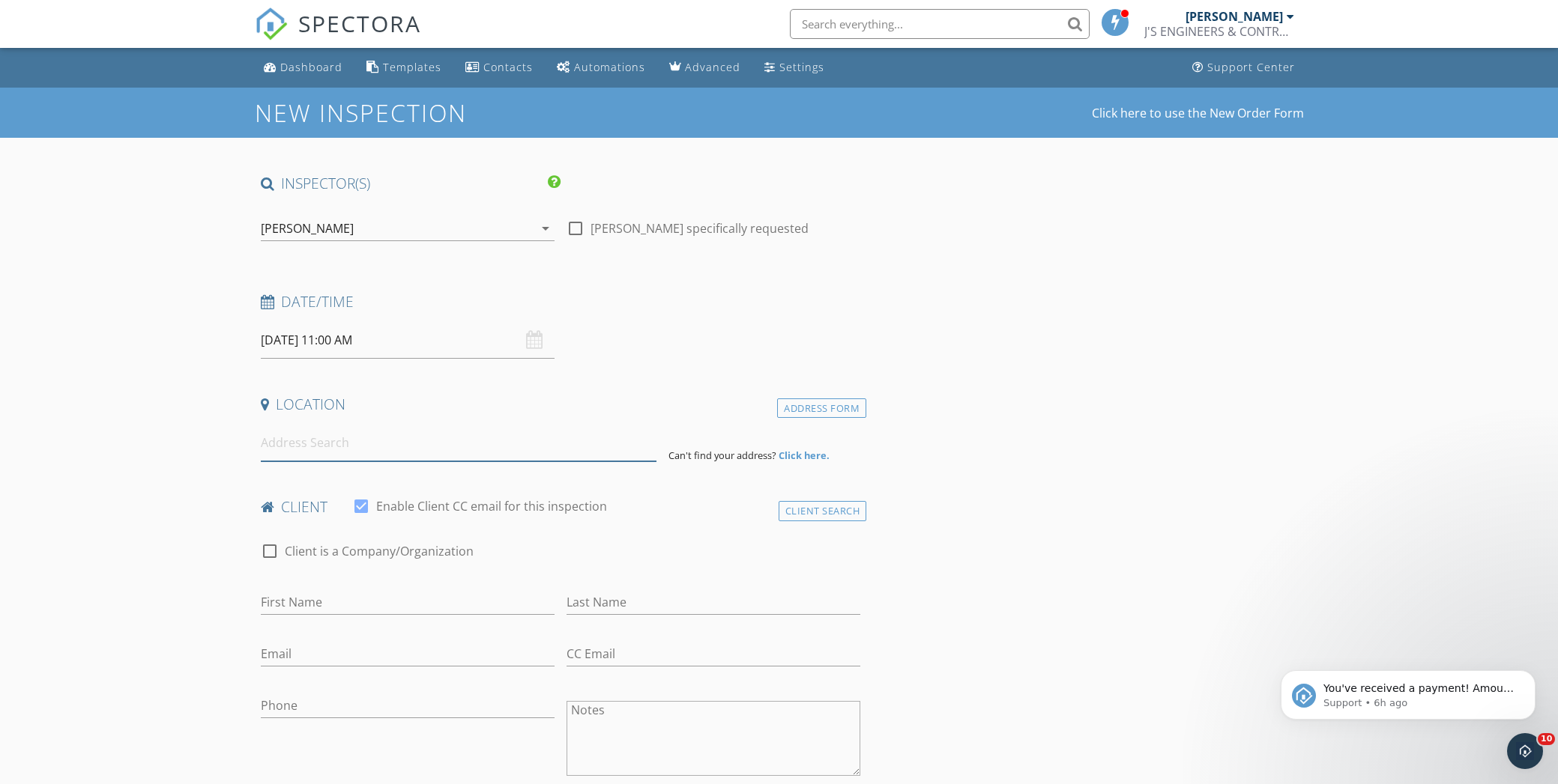
click at [357, 449] on input at bounding box center [458, 443] width 395 height 37
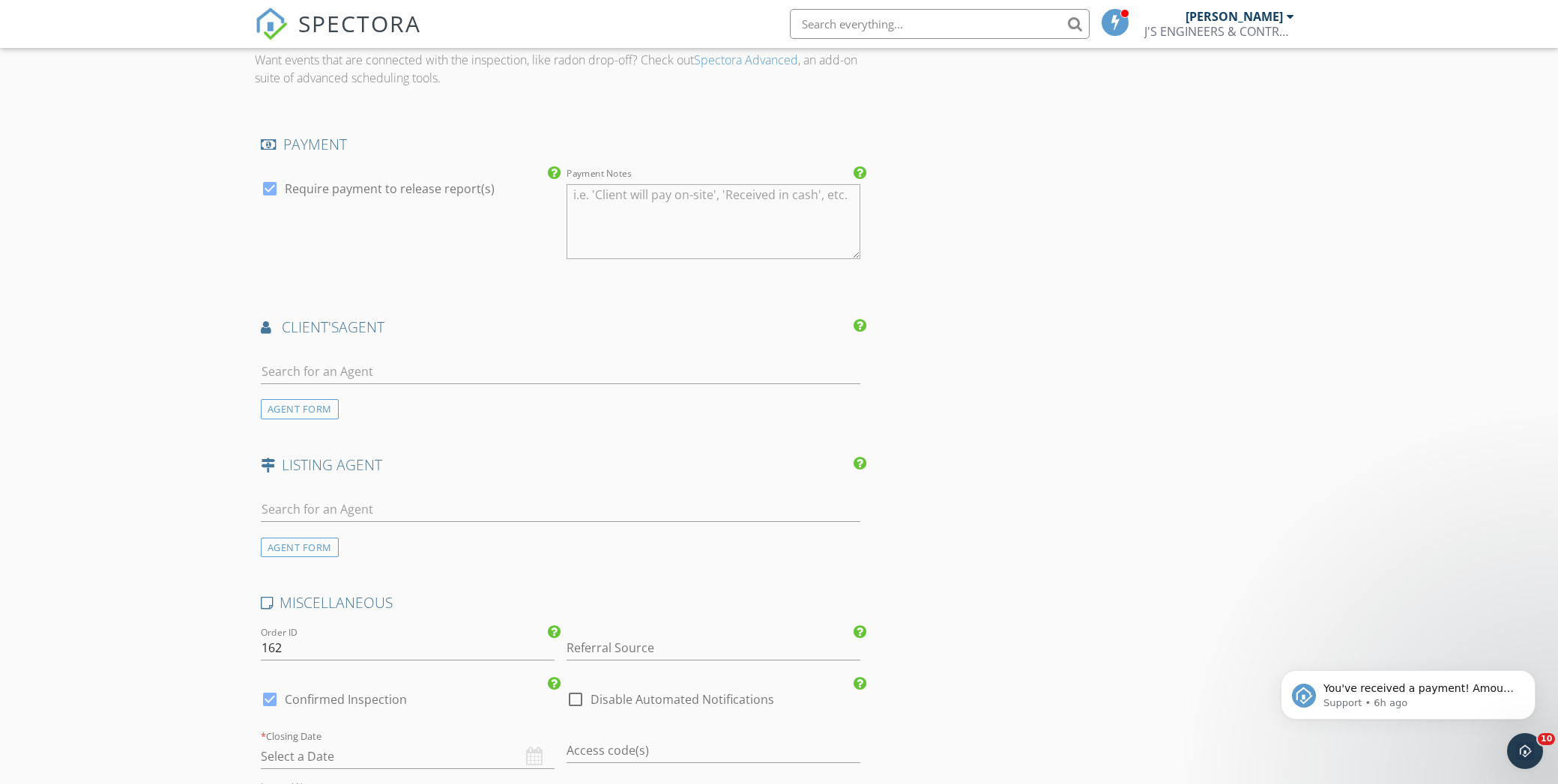
scroll to position [1273, 0]
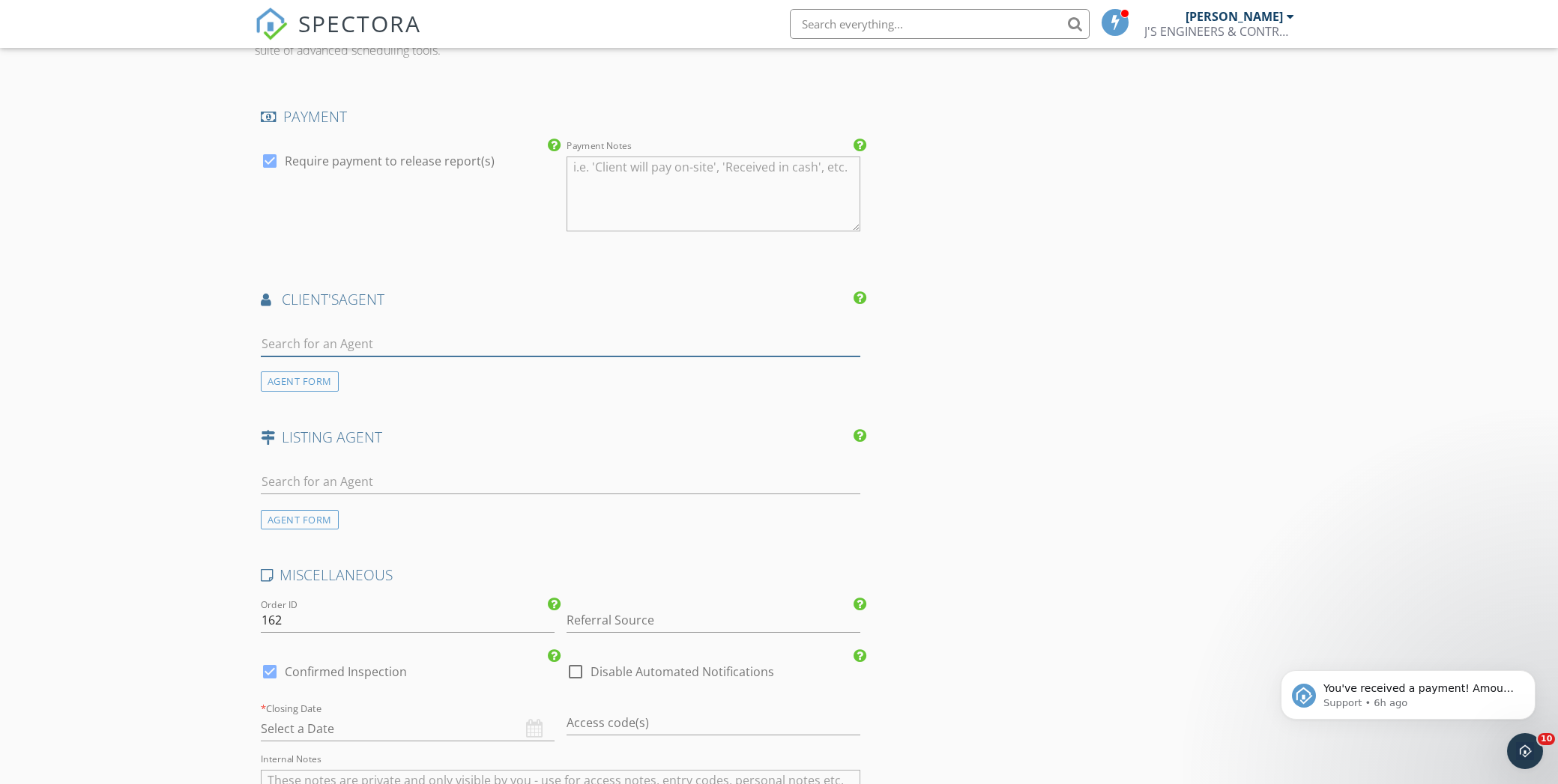
click at [493, 342] on input "text" at bounding box center [561, 344] width 600 height 25
type input "andy"
click at [336, 374] on div "Andy Xing" at bounding box center [350, 378] width 93 height 18
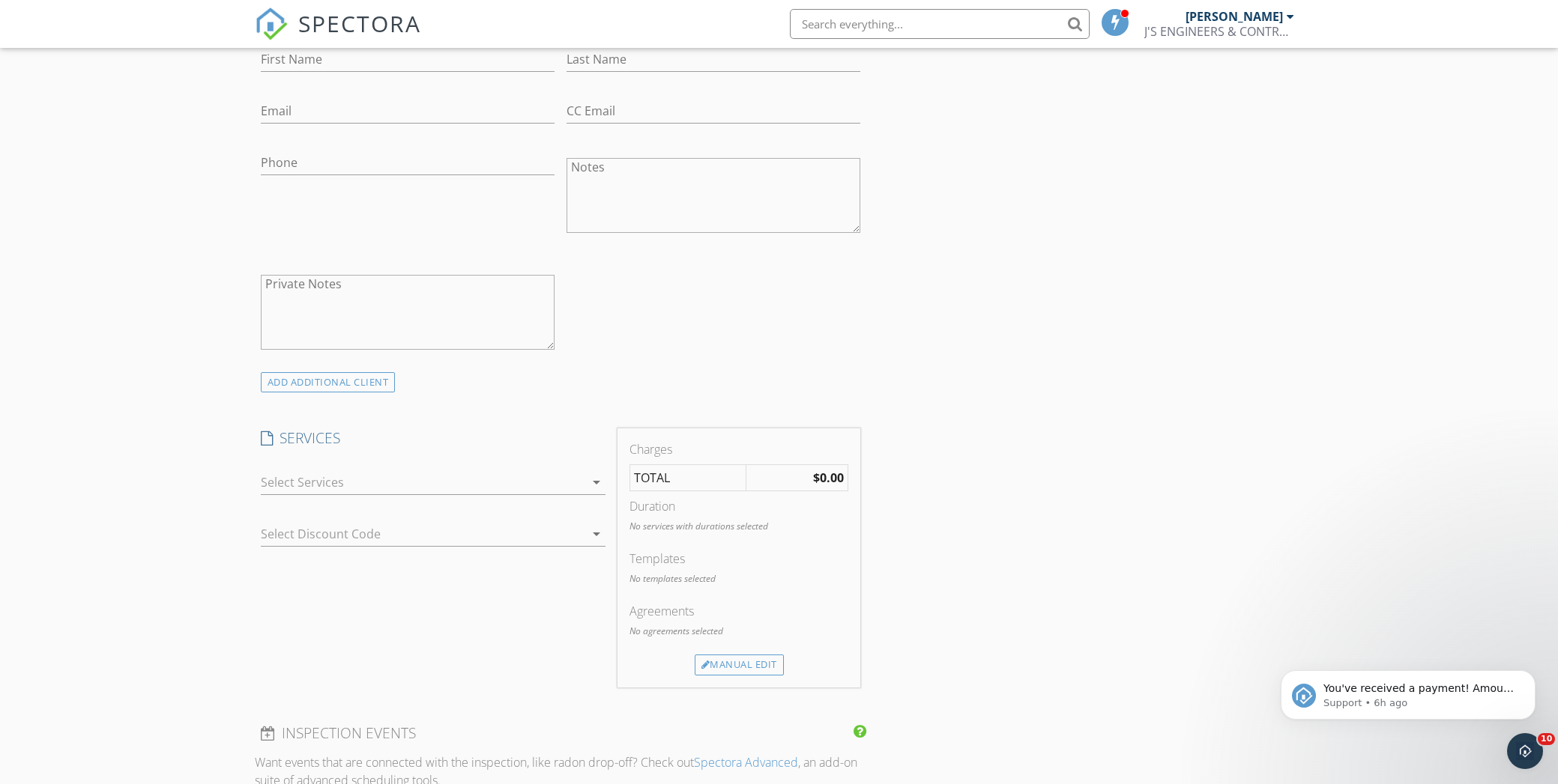
scroll to position [524, 0]
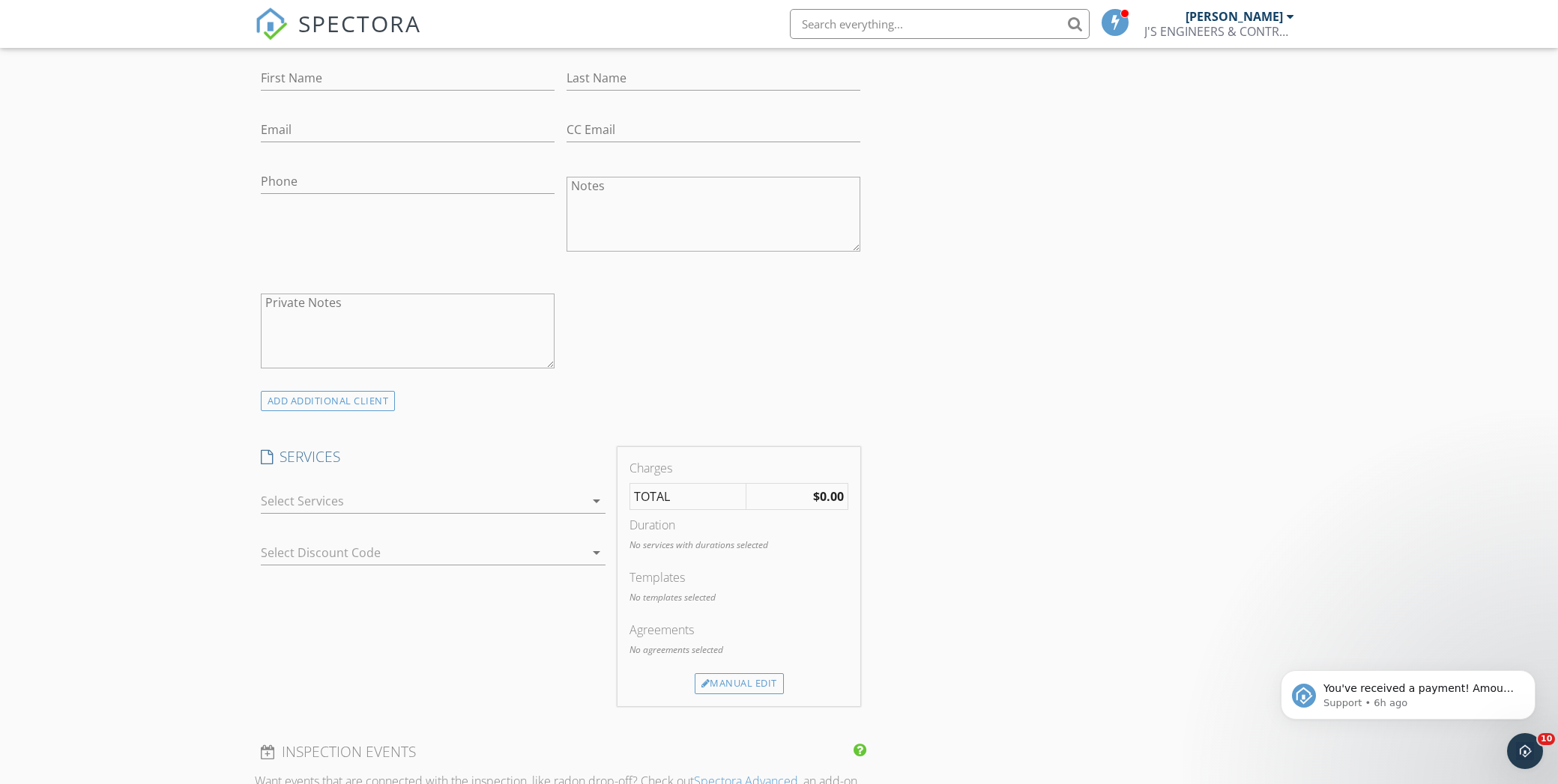
click at [492, 478] on div "check_box_outline_blank Residential Inspection Standard Home Inspection with Th…" at bounding box center [433, 503] width 357 height 52
click at [476, 503] on div at bounding box center [423, 501] width 324 height 24
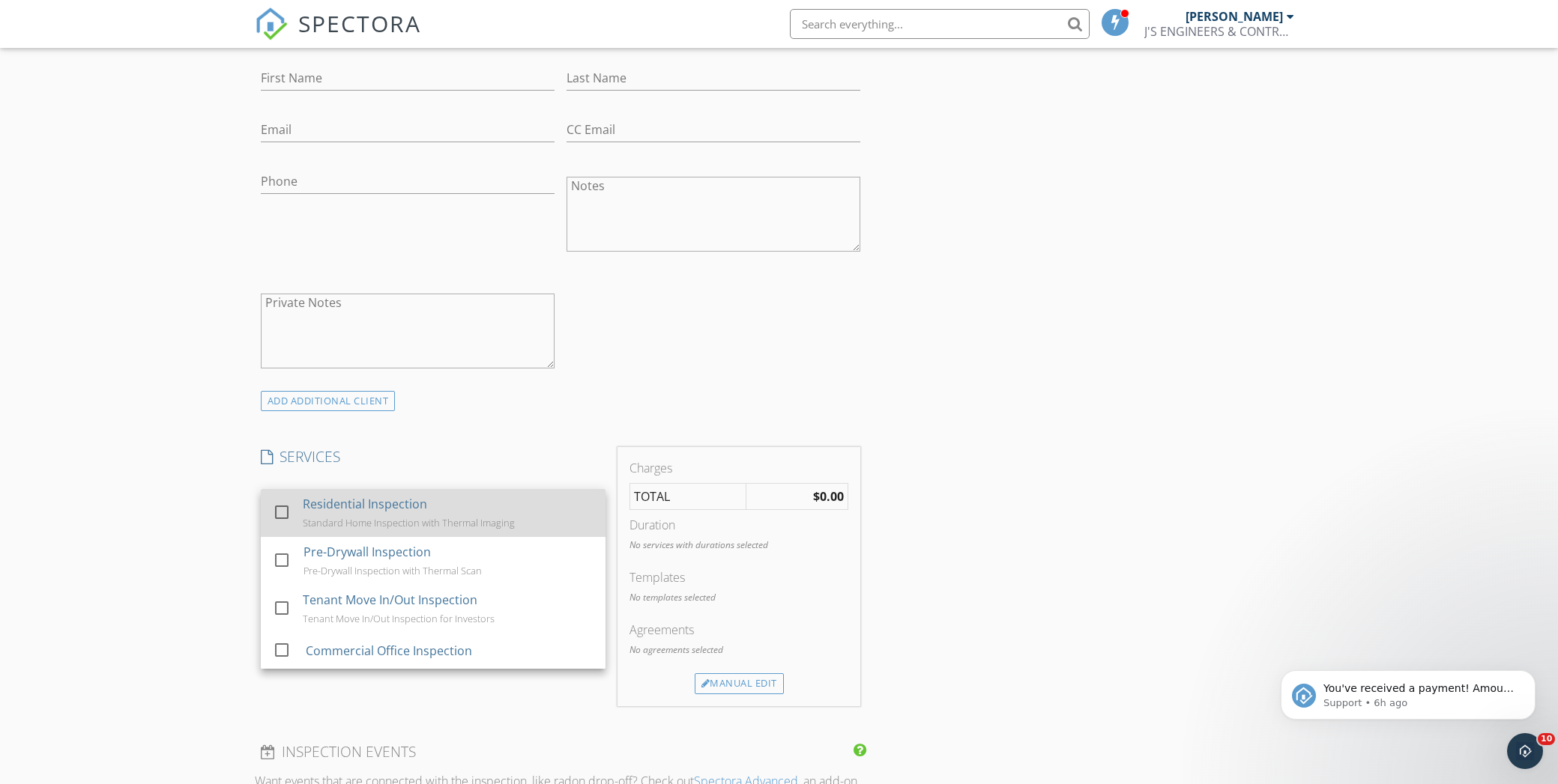
click at [407, 512] on div "Residential Inspection" at bounding box center [365, 504] width 124 height 18
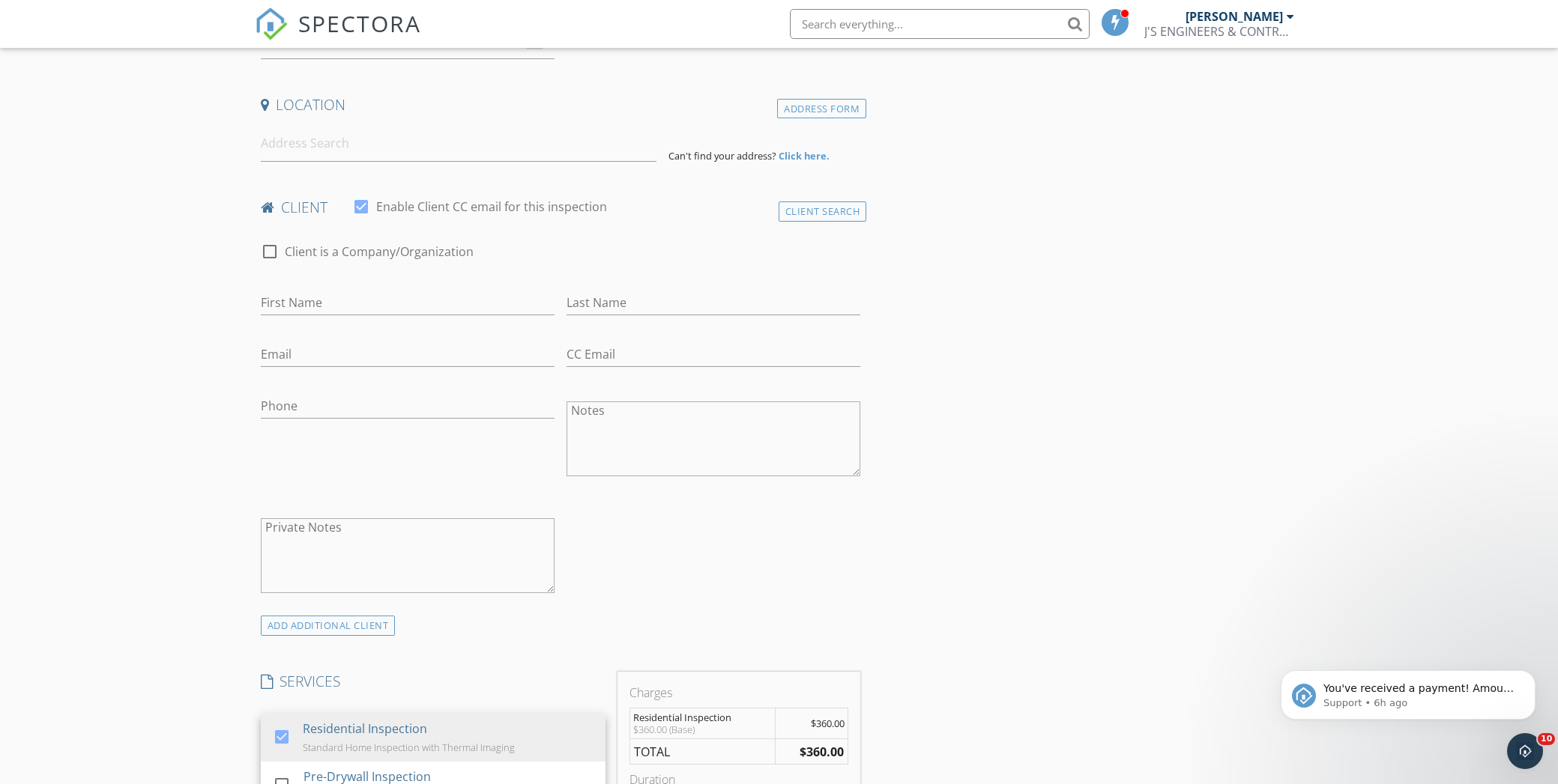
scroll to position [225, 0]
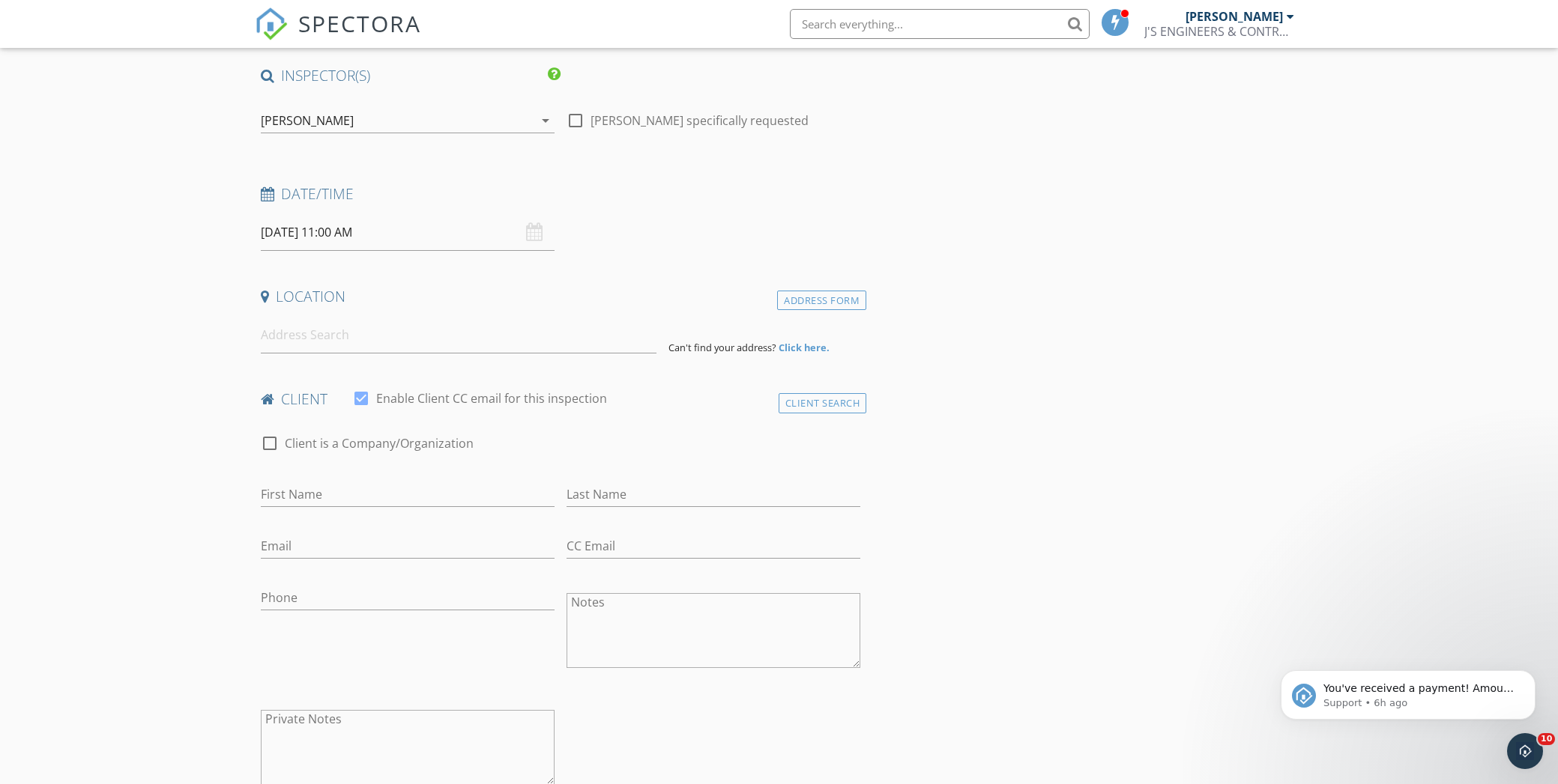
scroll to position [0, 0]
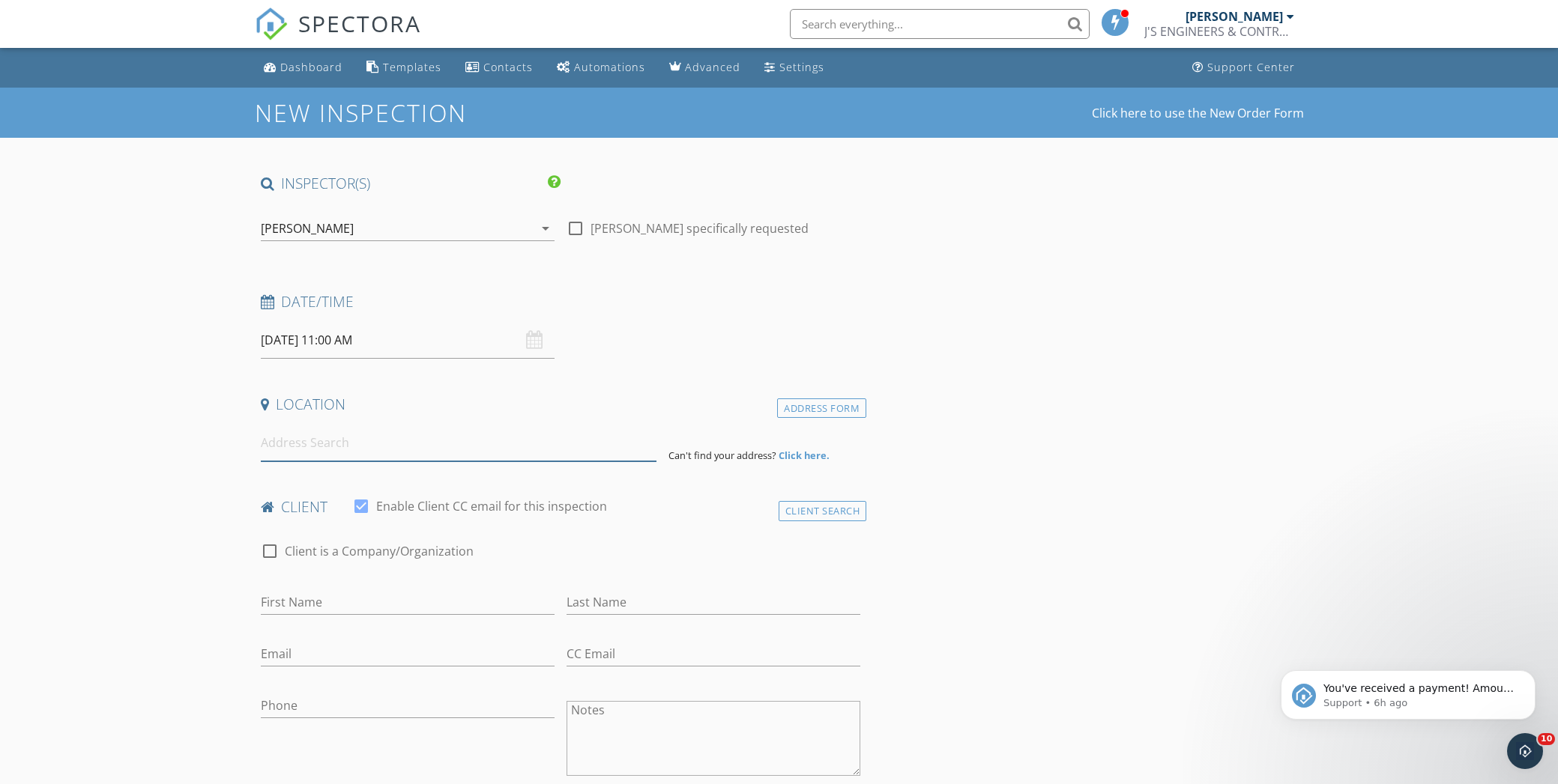
click at [420, 433] on input at bounding box center [458, 443] width 395 height 37
type input "393 Creek Manor Way, Suwanee, GA, USA"
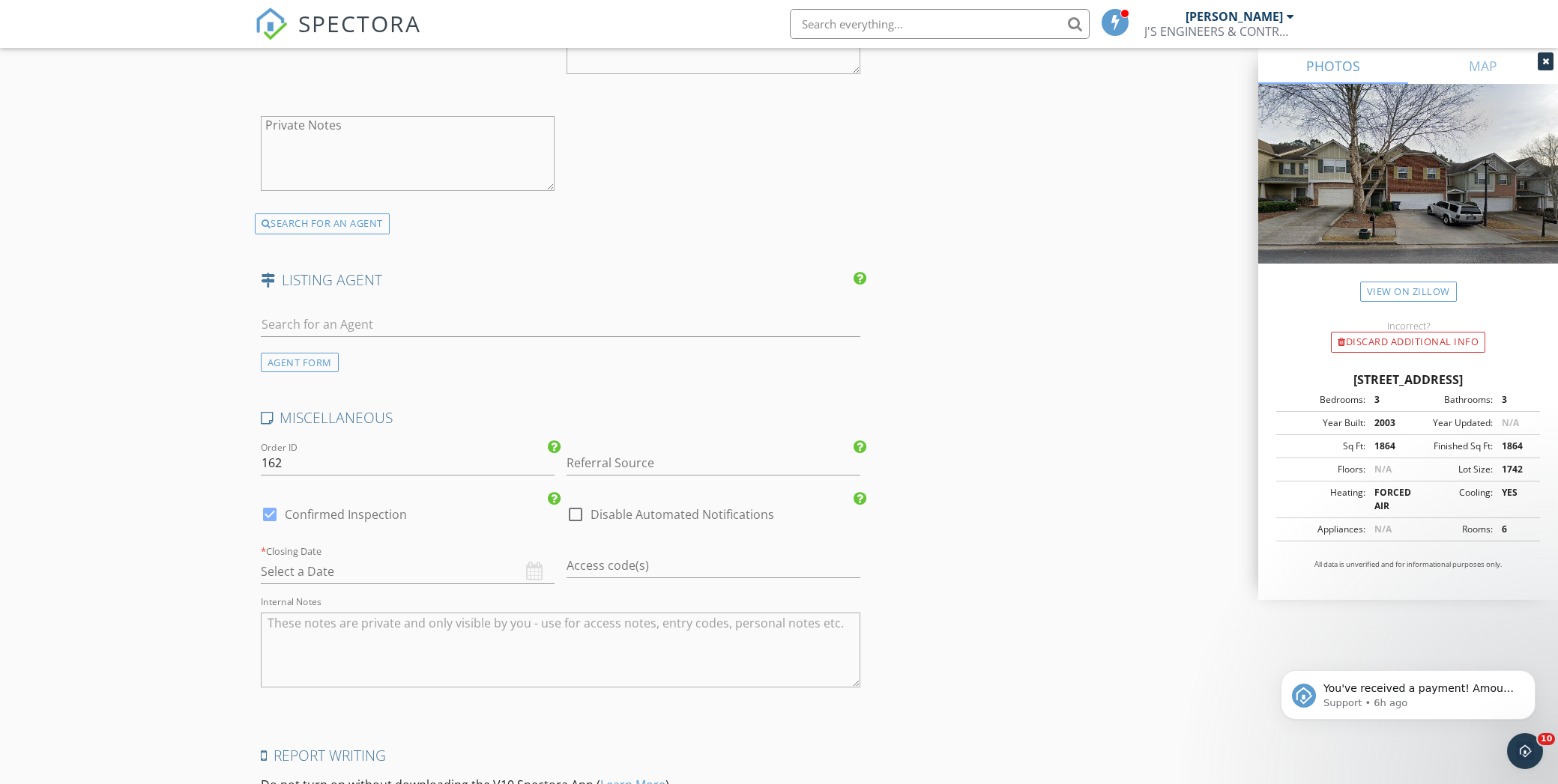
scroll to position [2097, 0]
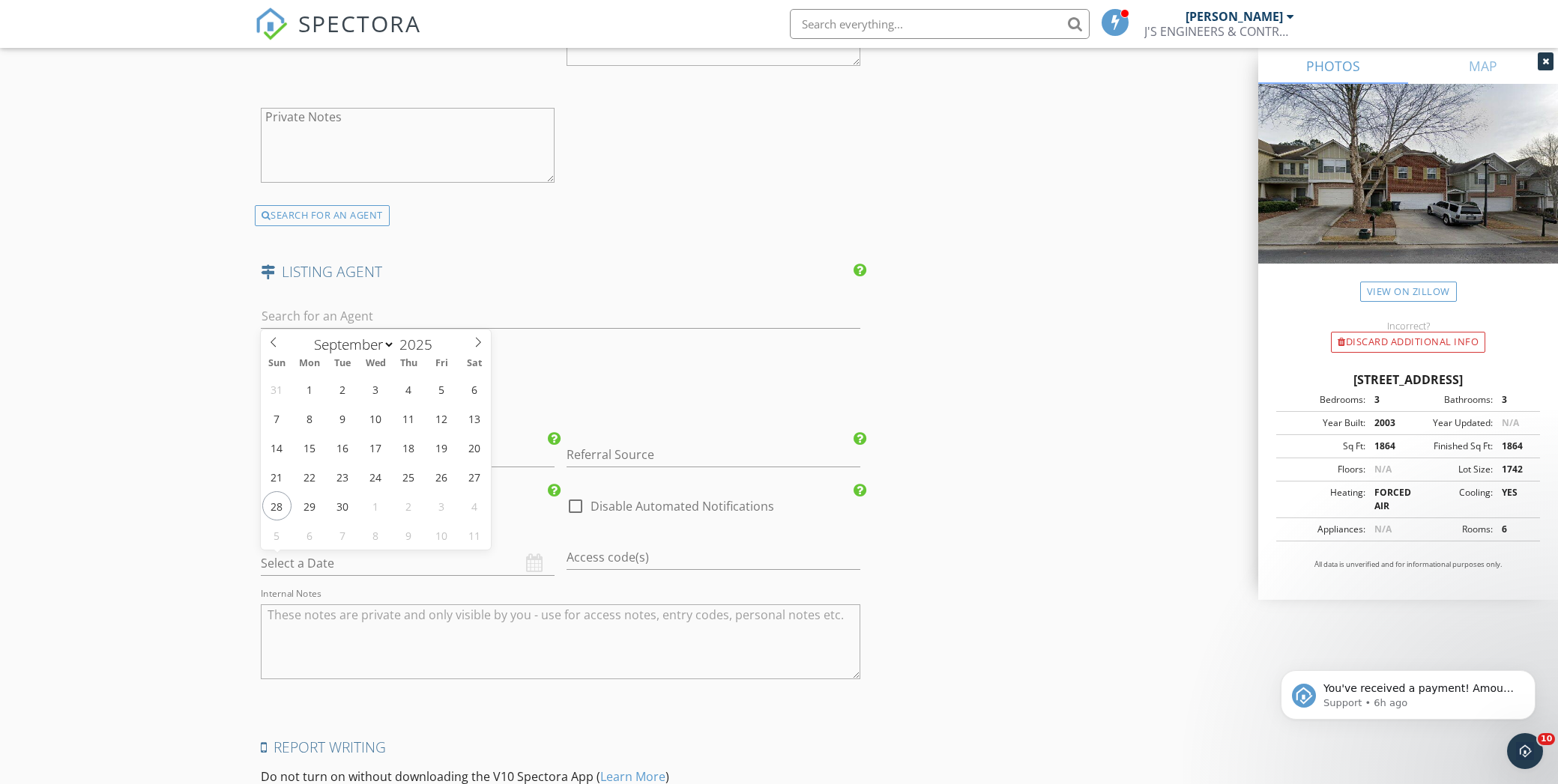
click at [342, 556] on input "text" at bounding box center [408, 563] width 294 height 25
select select "9"
click at [475, 345] on icon at bounding box center [478, 341] width 10 height 10
type input "10/29/2025"
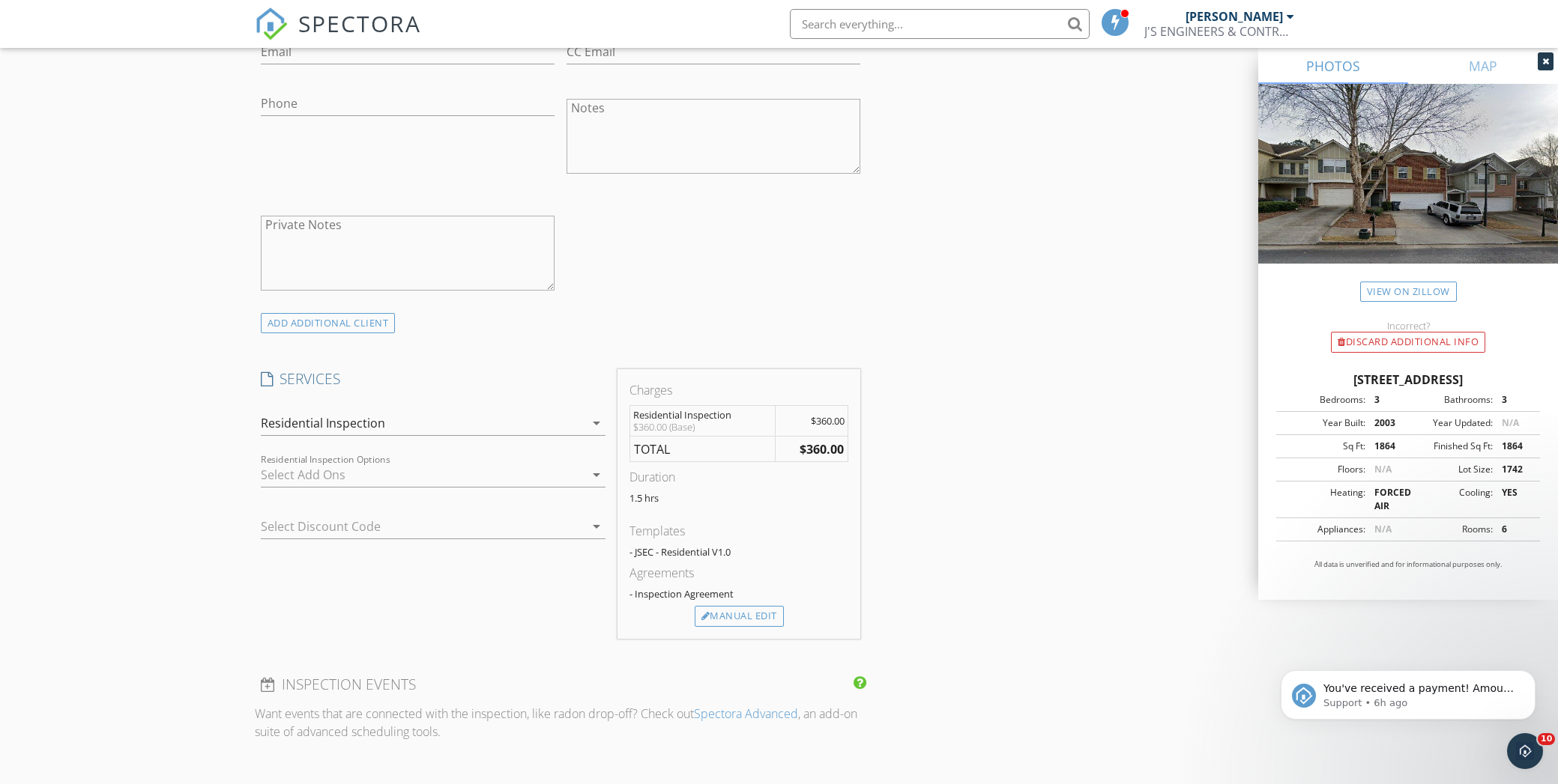
scroll to position [749, 0]
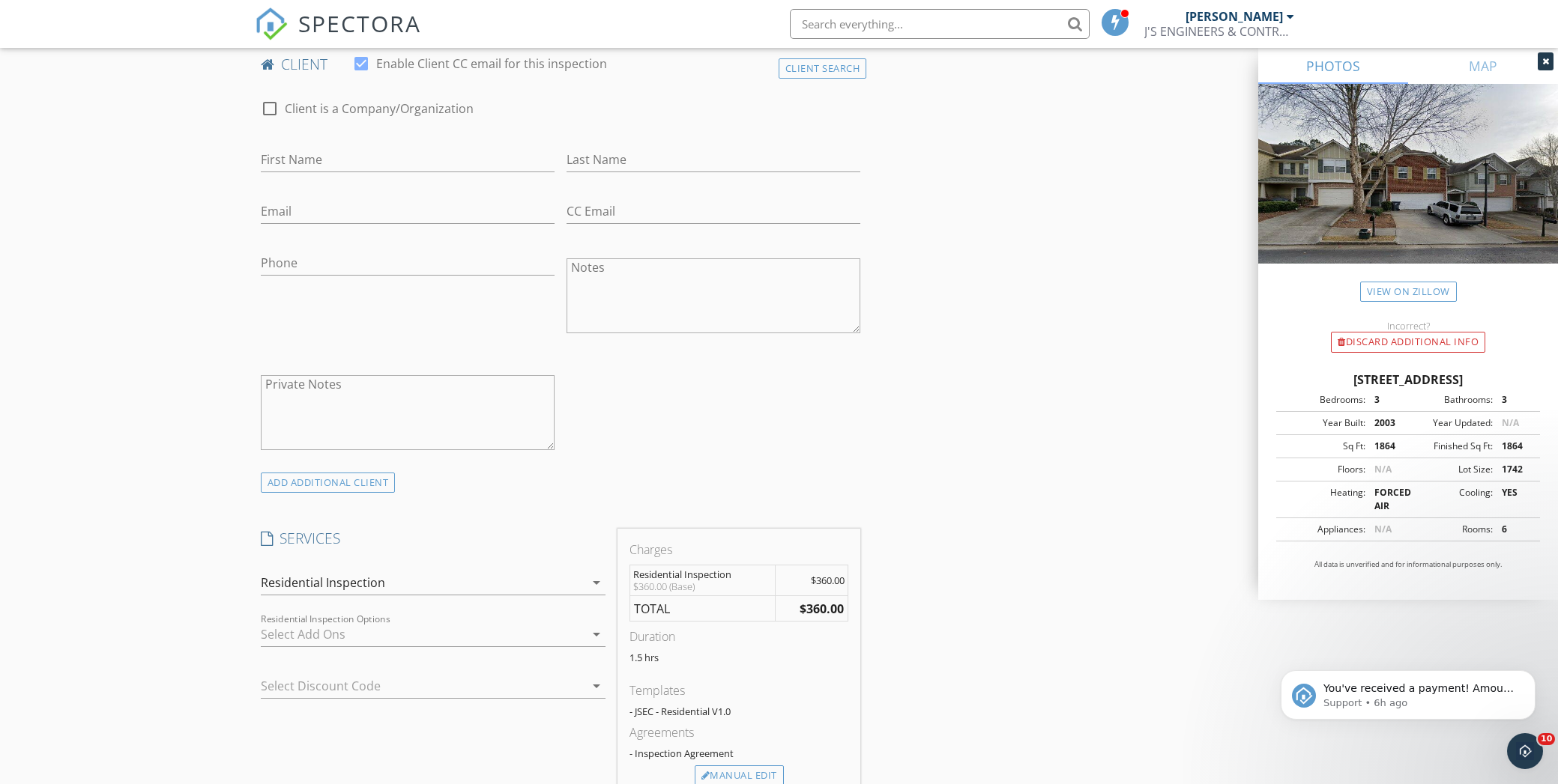
click at [372, 141] on div "First Name" at bounding box center [408, 162] width 294 height 48
click at [370, 151] on input "First Name" at bounding box center [408, 160] width 294 height 25
type input "Xueqing"
type input "[PERSON_NAME]"
type input "[EMAIL_ADDRESS][DOMAIN_NAME]"
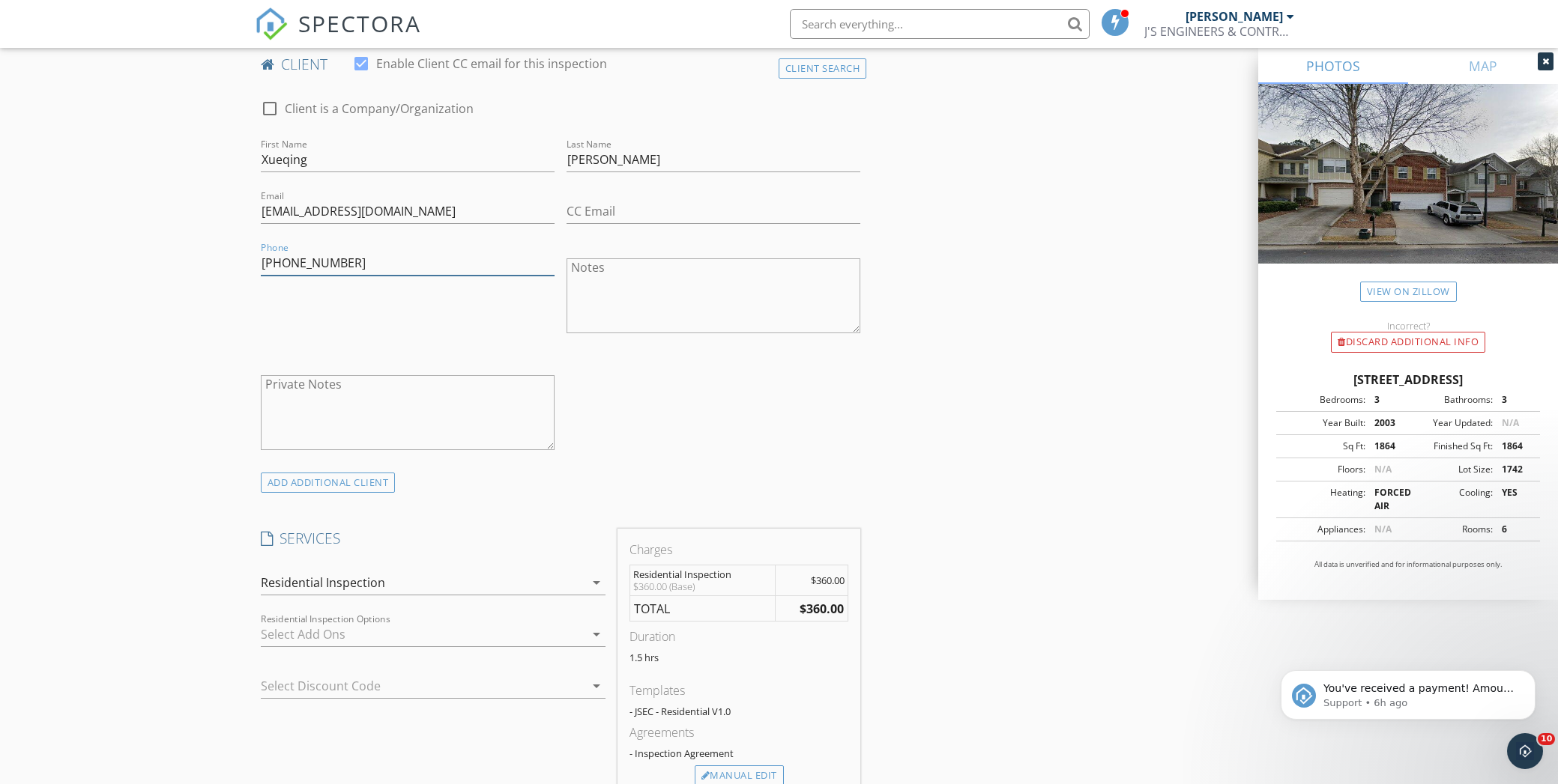
type input "[PHONE_NUMBER]"
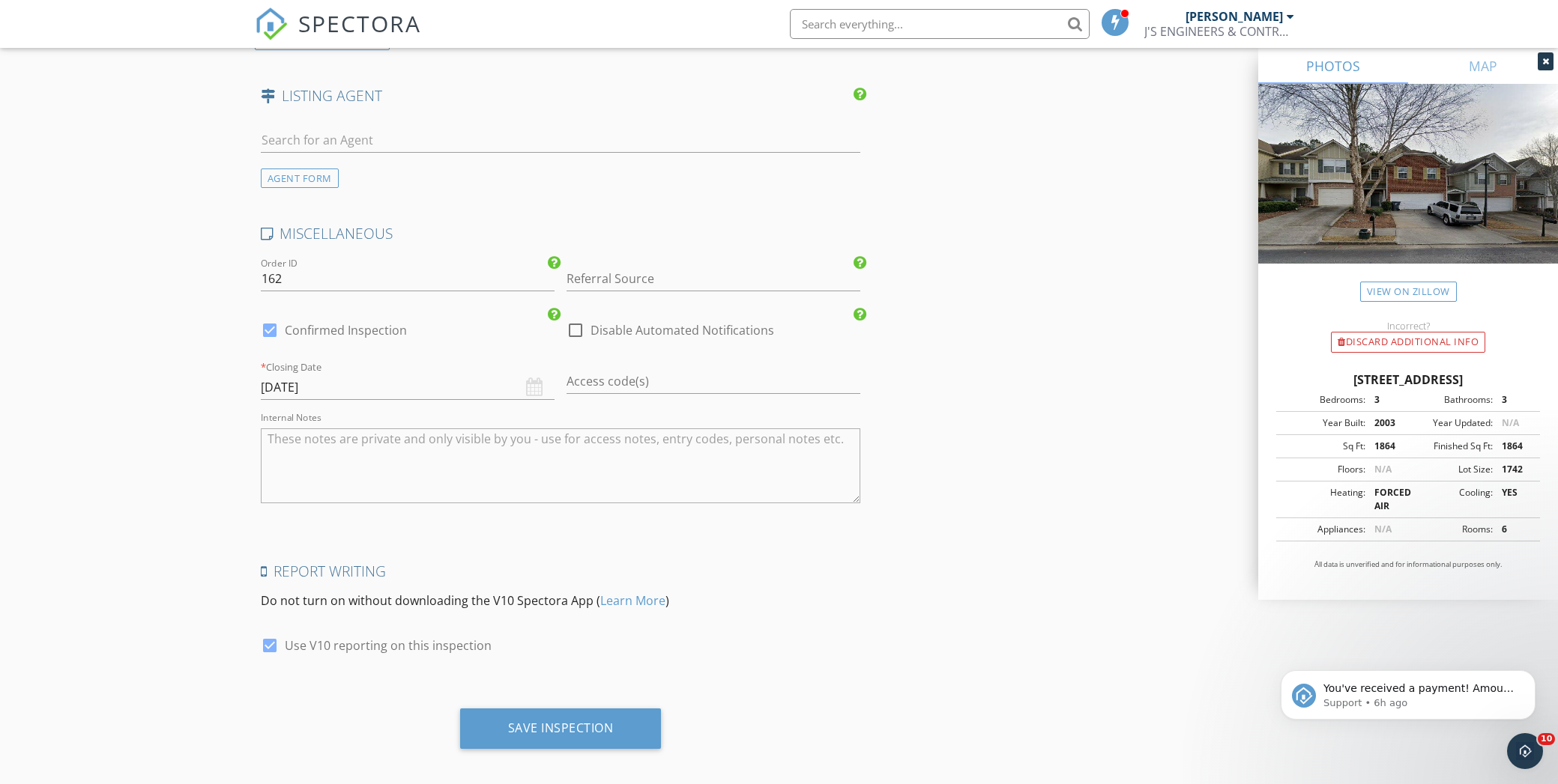
scroll to position [2285, 0]
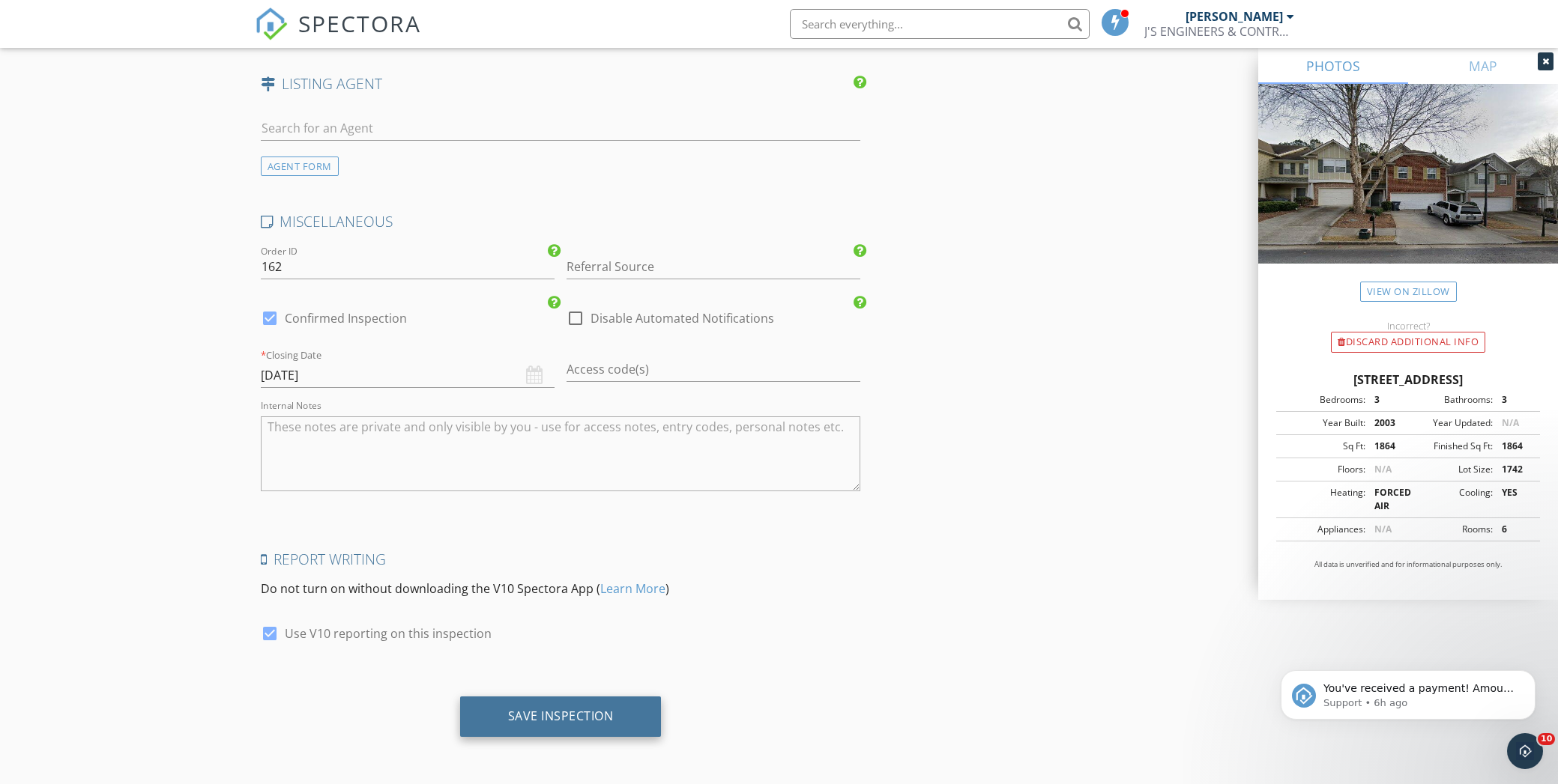
click at [521, 698] on div "Save Inspection" at bounding box center [561, 716] width 202 height 40
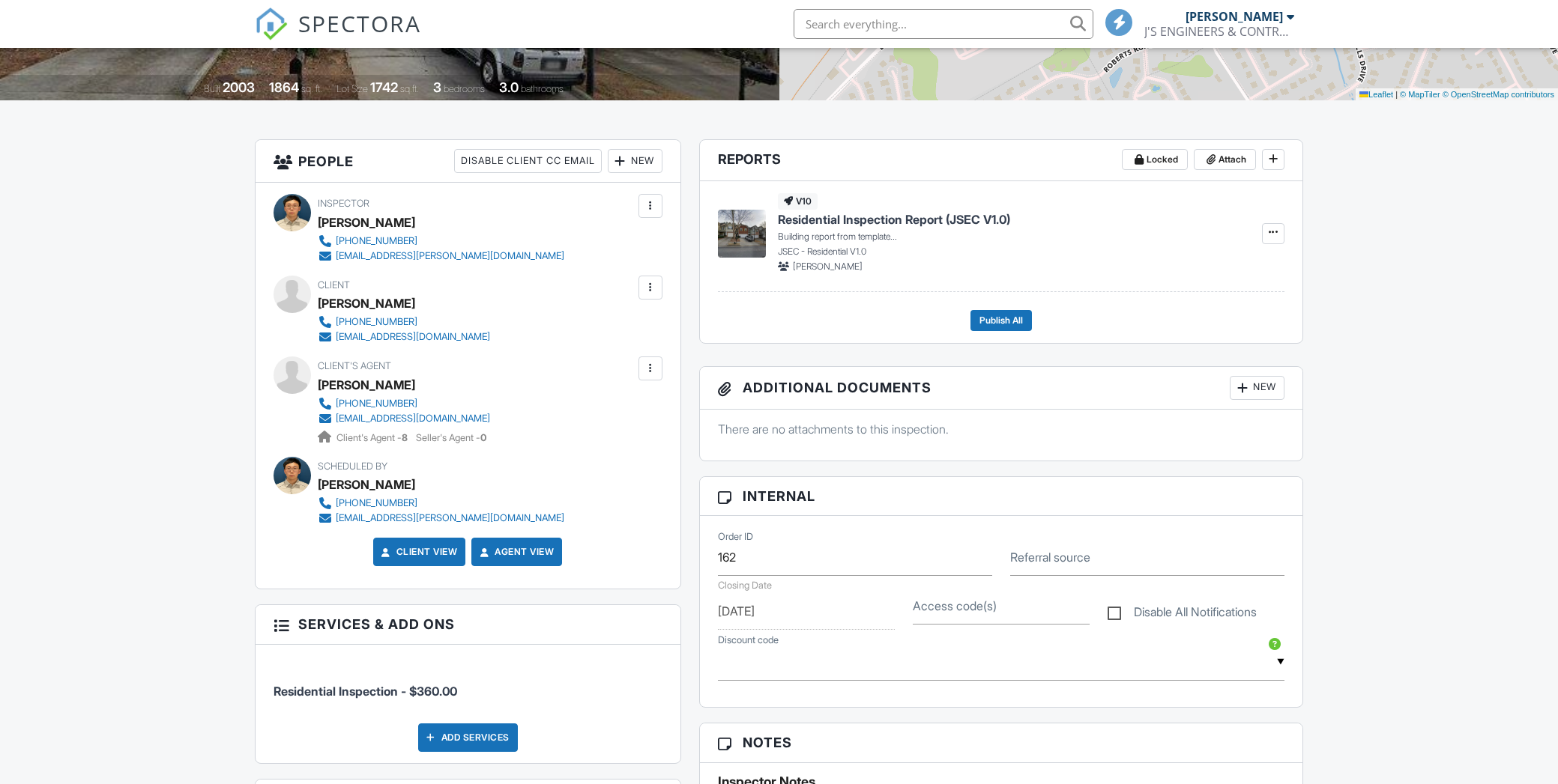
click at [201, 483] on div "Dashboard Templates Contacts Automations Advanced Settings Support Center Inspe…" at bounding box center [779, 743] width 1558 height 1991
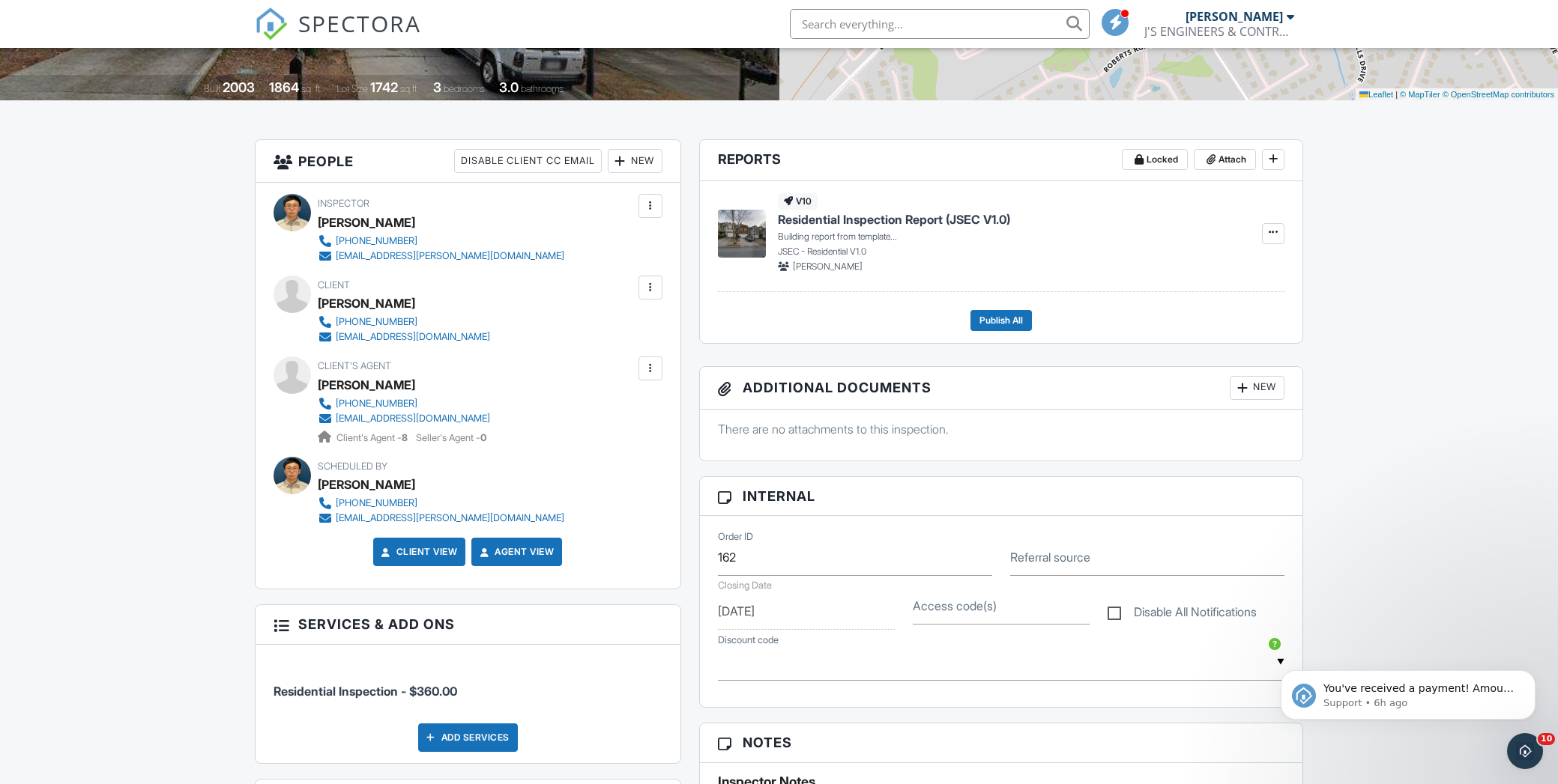
click at [1457, 643] on html "You've received a payment! Amount $650.00 Fee $0.00 Net $650.00 Transaction # p…" at bounding box center [1408, 691] width 300 height 105
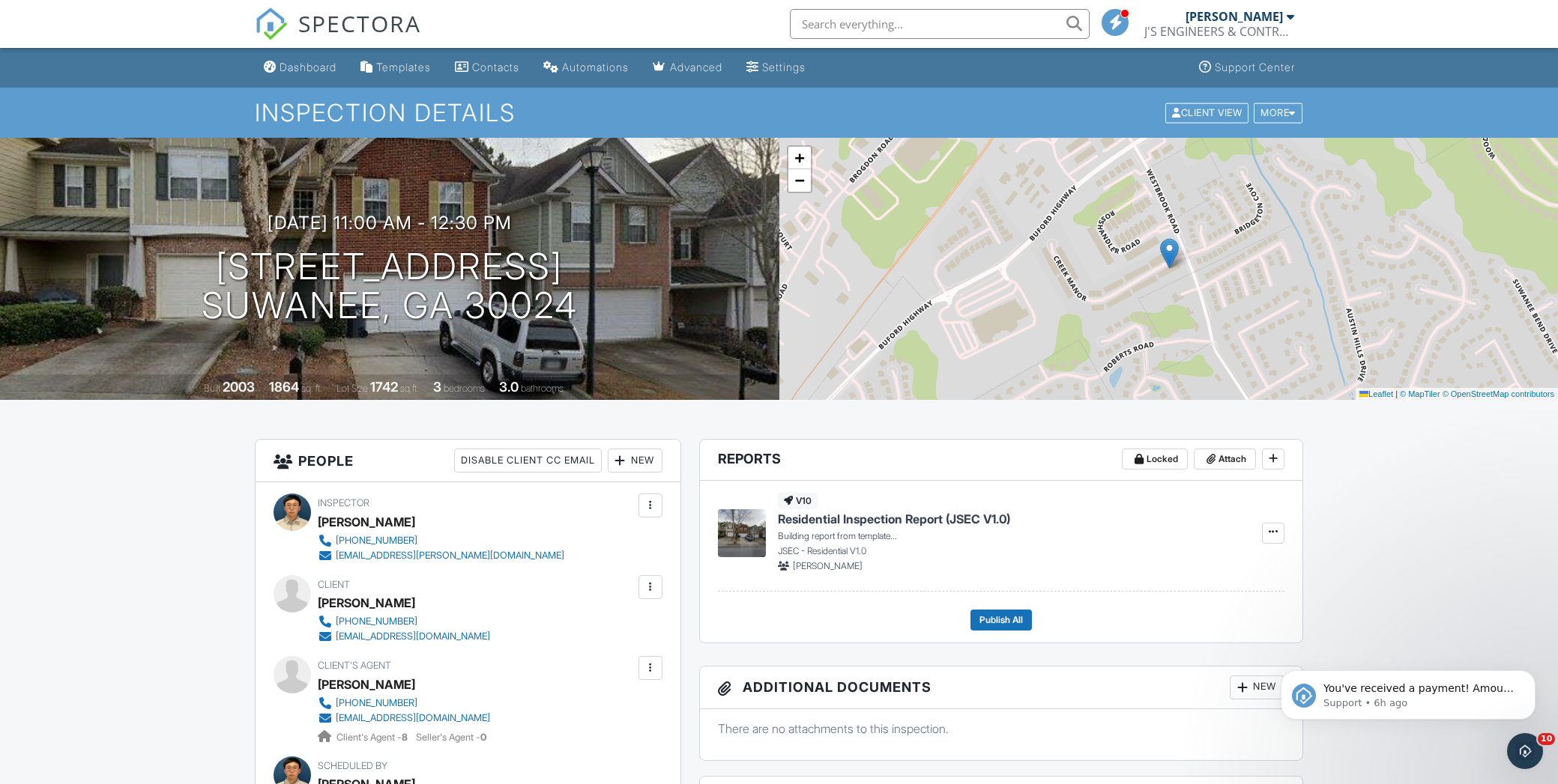
click at [329, 76] on link "Dashboard" at bounding box center [300, 68] width 85 height 27
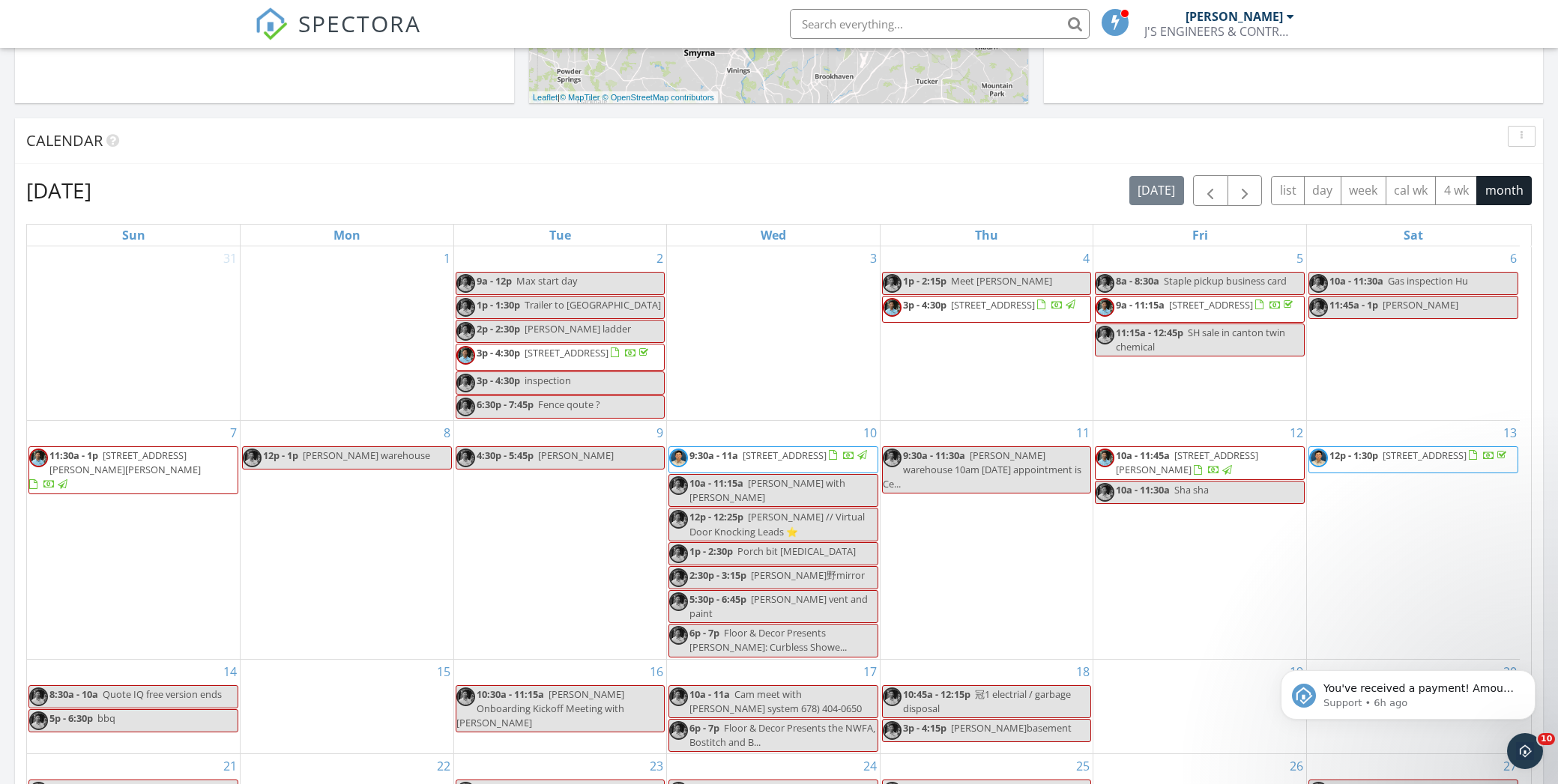
scroll to position [157, 0]
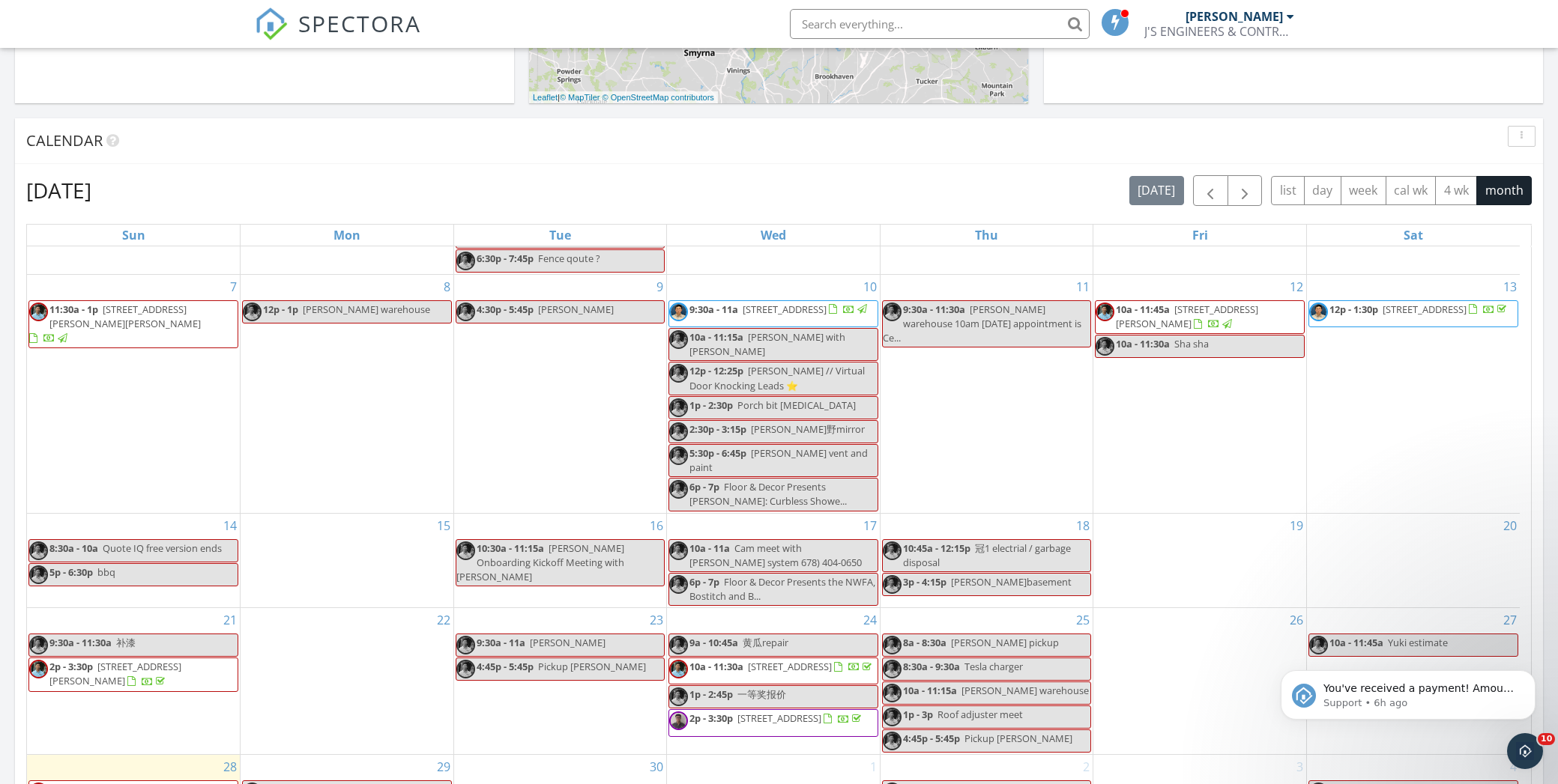
click at [788, 725] on span "[STREET_ADDRESS]" at bounding box center [780, 718] width 84 height 14
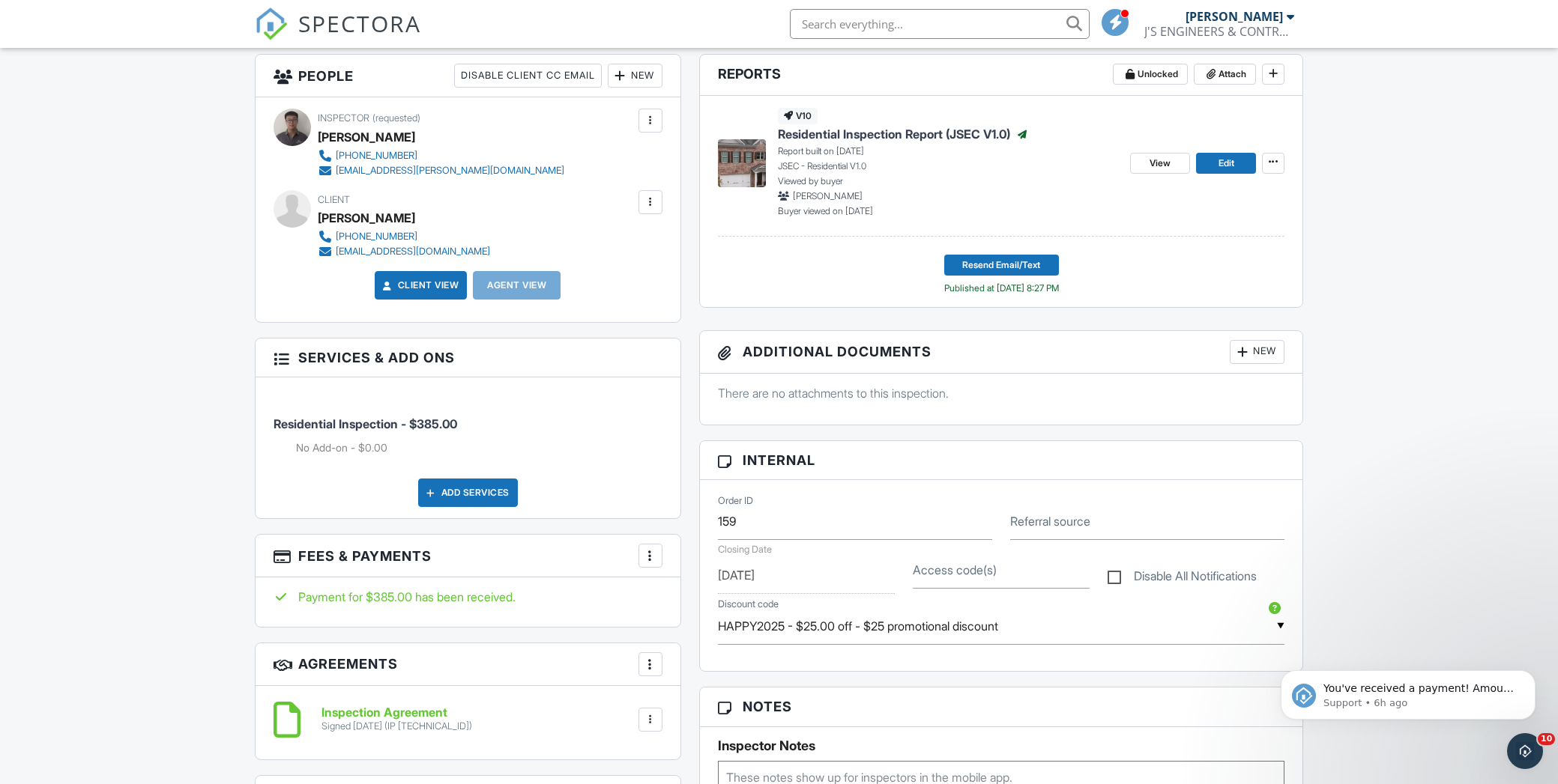
scroll to position [524, 0]
